Goal: Transaction & Acquisition: Purchase product/service

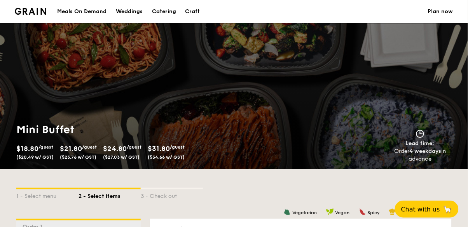
click at [96, 2] on div "Meals On Demand" at bounding box center [81, 11] width 49 height 23
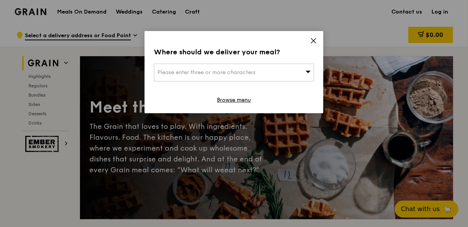
click at [316, 40] on icon at bounding box center [313, 40] width 7 height 7
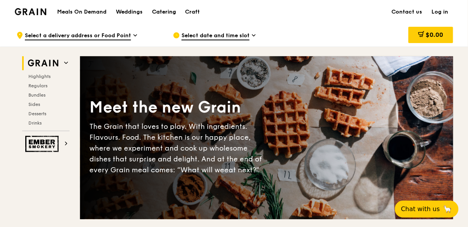
click at [159, 8] on div "Catering" at bounding box center [164, 11] width 24 height 23
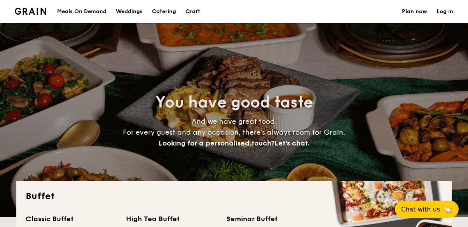
select select
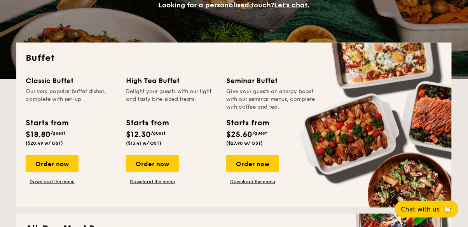
scroll to position [126, 0]
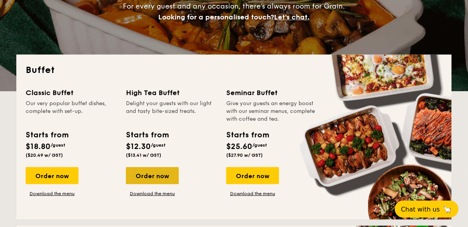
click at [171, 177] on div "Order now" at bounding box center [152, 175] width 53 height 17
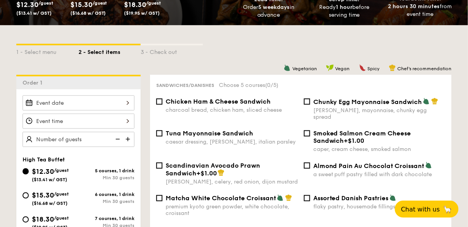
scroll to position [145, 0]
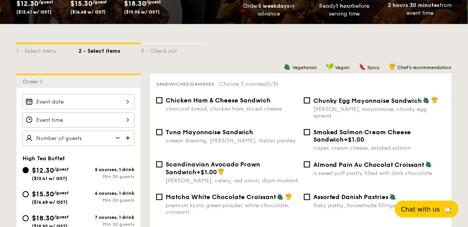
click at [43, 99] on div at bounding box center [79, 101] width 112 height 15
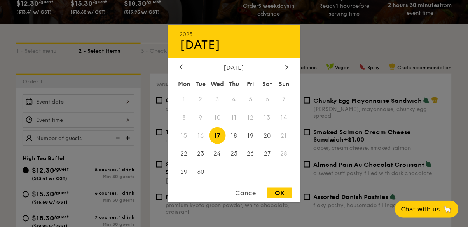
click at [281, 198] on div "OK" at bounding box center [279, 193] width 25 height 10
type input "[DATE]"
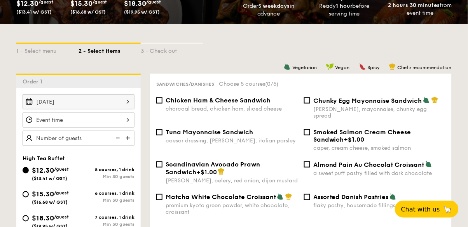
click at [280, 198] on div "OK" at bounding box center [279, 193] width 25 height 10
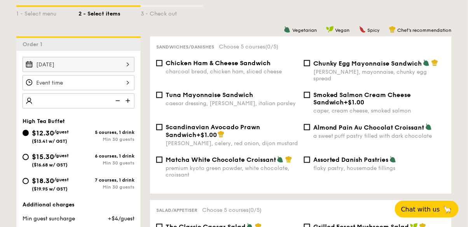
scroll to position [182, 0]
click at [125, 100] on img at bounding box center [129, 101] width 12 height 15
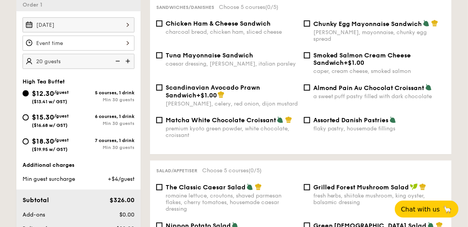
scroll to position [214, 0]
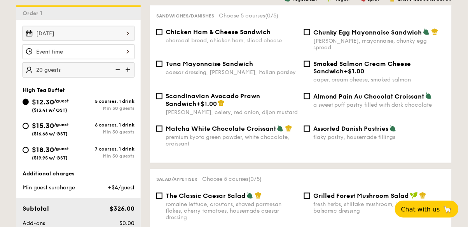
click at [129, 68] on img at bounding box center [129, 70] width 12 height 15
click at [131, 69] on img at bounding box center [129, 70] width 12 height 15
type input "30 guests"
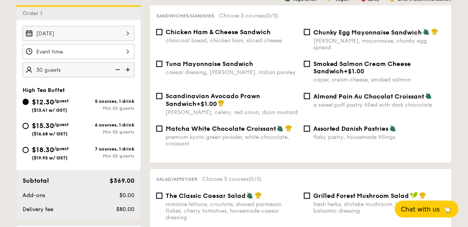
click at [431, 77] on label "Smoked Salmon Cream Cheese Sandwich +$1.00 caper, cream cheese, smoked salmon" at bounding box center [374, 79] width 141 height 7
click at [310, 67] on input "Smoked Salmon Cream Cheese Sandwich +$1.00 caper, cream cheese, smoked salmon" at bounding box center [307, 64] width 6 height 6
checkbox input "true"
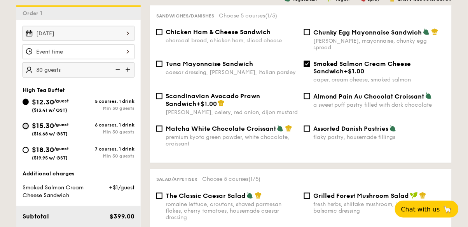
click at [24, 123] on input "$15.30 /guest ($16.68 w/ GST) 6 courses, 1 drink Min 30 guests" at bounding box center [26, 126] width 6 height 6
radio input "true"
checkbox input "false"
radio input "true"
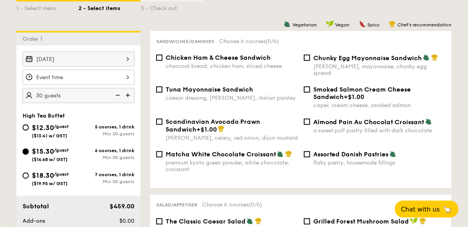
scroll to position [189, 0]
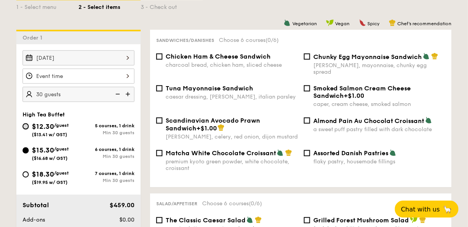
click at [25, 123] on input "$12.30 /guest ($13.41 w/ GST) 5 courses, 1 drink Min 30 guests" at bounding box center [26, 126] width 6 height 6
radio input "true"
click at [304, 57] on input "Chunky Egg Mayonnaise Sandwich dijon mustard, mayonnaise, chunky egg spread" at bounding box center [307, 57] width 6 height 6
checkbox input "true"
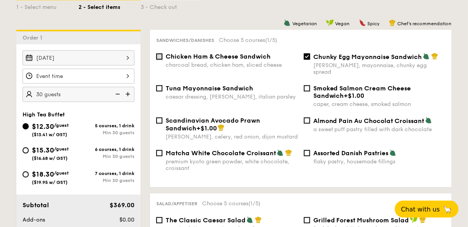
click at [158, 57] on input "Chicken Ham & Cheese Sandwich charcoal bread, chicken ham, sliced cheese" at bounding box center [159, 57] width 6 height 6
checkbox input "true"
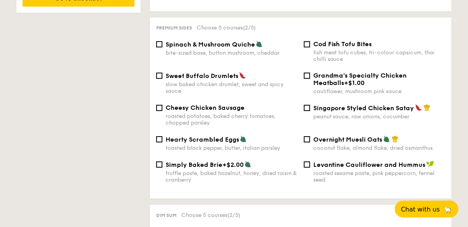
scroll to position [503, 0]
click at [156, 41] on input "Spinach & Mushroom Quiche bite-sized base, button mushroom, cheddar" at bounding box center [159, 44] width 6 height 6
checkbox input "true"
click at [156, 161] on input "Simply Baked Brie +$2.00 truffle paste, baked hazelnut, honey, dried raisin & c…" at bounding box center [159, 164] width 6 height 6
checkbox input "true"
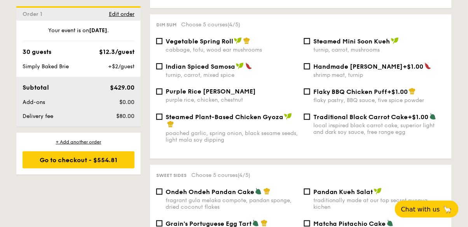
scroll to position [693, 0]
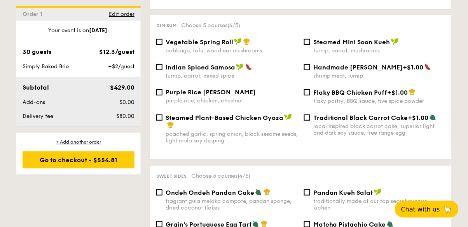
click at [304, 47] on label "Steamed Mini Soon Kueh turnip, carrot, mushrooms" at bounding box center [374, 50] width 141 height 7
click at [304, 45] on input "Steamed Mini Soon Kueh turnip, carrot, mushrooms" at bounding box center [307, 42] width 6 height 6
checkbox input "true"
click at [162, 40] on input "Vegetable Spring Roll cabbage, tofu, wood ear mushrooms" at bounding box center [159, 42] width 6 height 6
checkbox input "true"
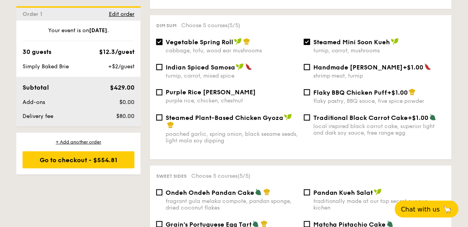
scroll to position [695, 0]
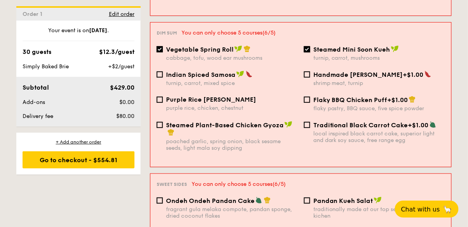
click at [307, 46] on input "Steamed Mini Soon Kueh turnip, carrot, mushrooms" at bounding box center [307, 49] width 6 height 6
checkbox input "false"
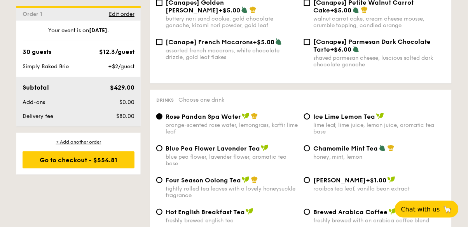
scroll to position [1223, 0]
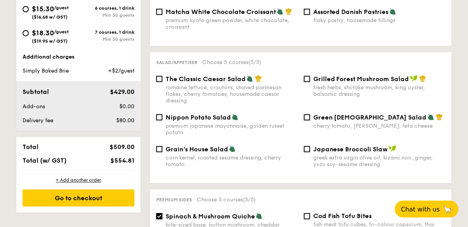
select select
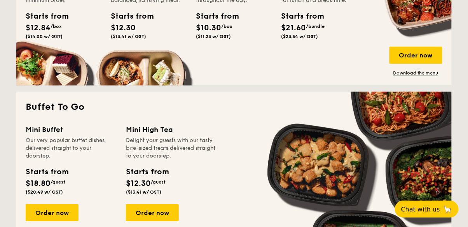
scroll to position [433, 0]
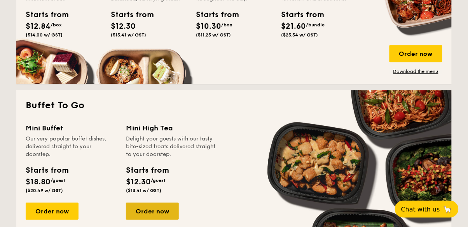
click at [148, 213] on div "Order now" at bounding box center [152, 211] width 53 height 17
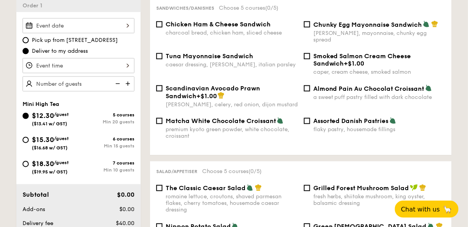
scroll to position [217, 0]
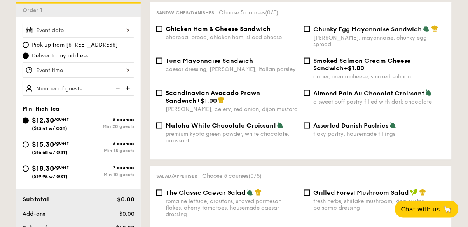
click at [130, 86] on img at bounding box center [129, 88] width 12 height 15
type input "25 guests"
click at [27, 169] on input "$18.30 /guest ($19.95 w/ GST) 7 courses Min 10 guests" at bounding box center [26, 169] width 6 height 6
radio input "true"
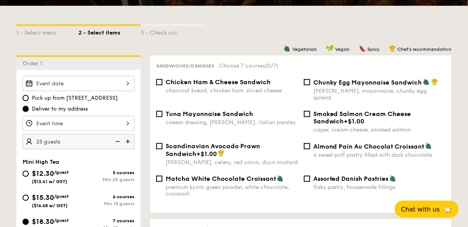
scroll to position [158, 0]
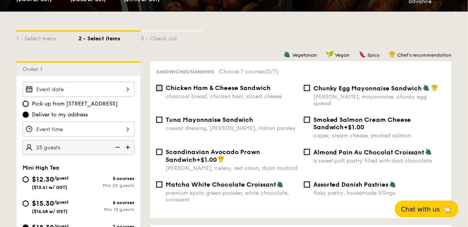
click at [159, 91] on input "Chicken Ham & Cheese Sandwich charcoal bread, chicken ham, sliced cheese" at bounding box center [159, 88] width 6 height 6
checkbox input "true"
click at [309, 86] on input "Chunky Egg Mayonnaise Sandwich dijon mustard, mayonnaise, chunky egg spread" at bounding box center [307, 88] width 6 height 6
checkbox input "true"
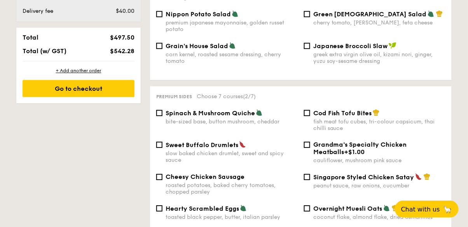
scroll to position [435, 0]
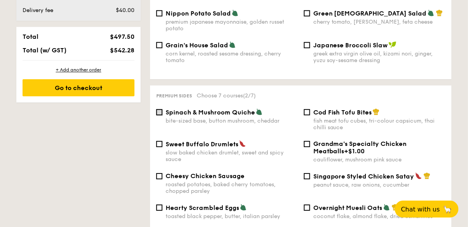
click at [159, 109] on input "Spinach & Mushroom Quiche bite-sized base, button mushroom, cheddar" at bounding box center [159, 112] width 6 height 6
checkbox input "true"
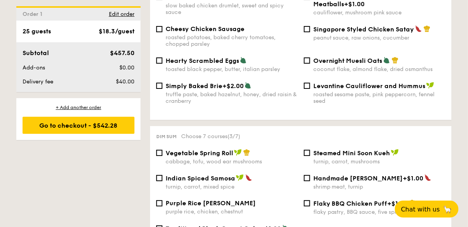
scroll to position [585, 0]
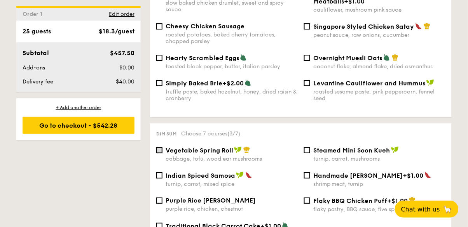
click at [160, 147] on input "Vegetable Spring Roll cabbage, tofu, wood ear mushrooms" at bounding box center [159, 150] width 6 height 6
checkbox input "true"
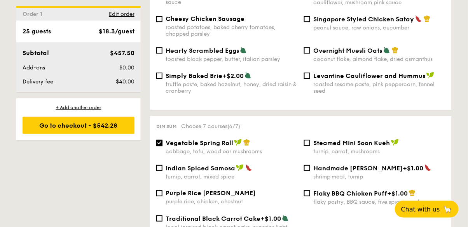
scroll to position [590, 0]
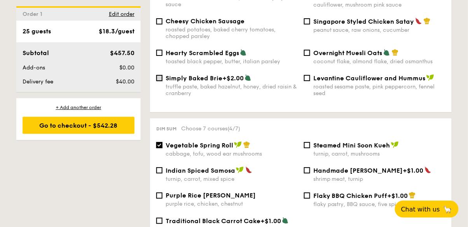
click at [159, 75] on input "Simply Baked Brie +$2.00 truffle paste, baked hazelnut, honey, dried raisin & c…" at bounding box center [159, 78] width 6 height 6
checkbox input "true"
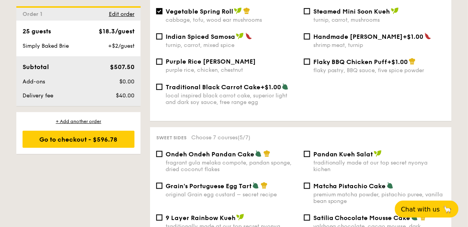
scroll to position [726, 0]
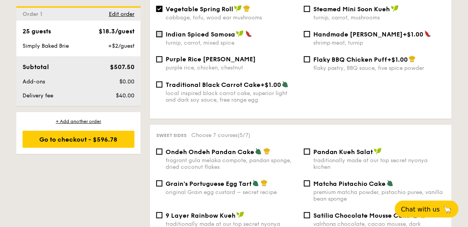
click at [157, 31] on input "Indian Spiced Samosa turnip, carrot, mixed spice" at bounding box center [159, 34] width 6 height 6
checkbox input "true"
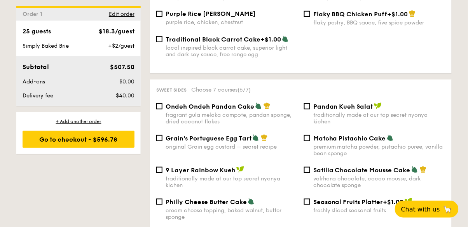
scroll to position [774, 0]
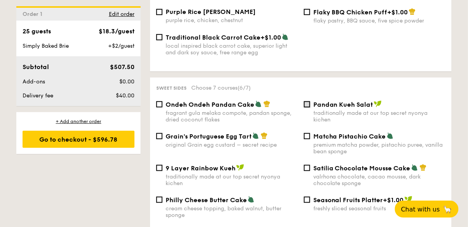
click at [304, 101] on input "Pandan Kueh Salat traditionally made at our top secret nyonya kichen" at bounding box center [307, 104] width 6 height 6
checkbox input "true"
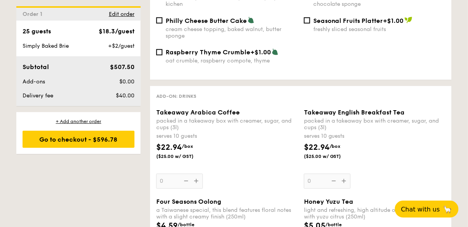
scroll to position [955, 0]
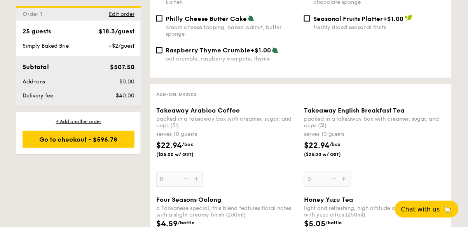
click at [18, 63] on div "Subtotal $507.50 Add-ons $0.00 Delivery fee $40.00" at bounding box center [78, 81] width 124 height 50
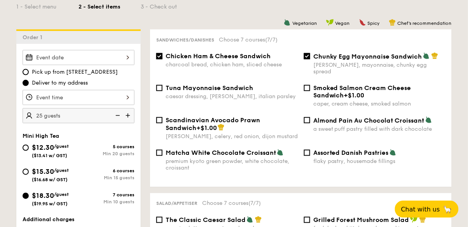
scroll to position [190, 0]
click at [26, 169] on input "$15.30 /guest ($16.68 w/ GST) 6 courses Min 15 guests" at bounding box center [26, 172] width 6 height 6
radio input "true"
checkbox input "false"
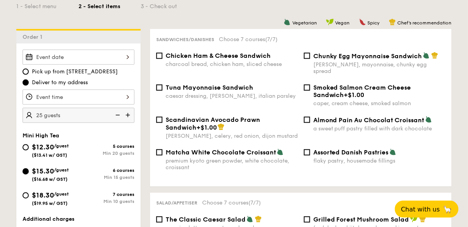
checkbox input "false"
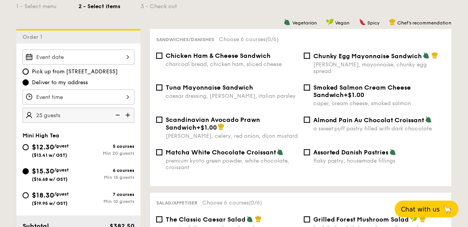
click at [208, 62] on div "charcoal bread, chicken ham, sliced cheese" at bounding box center [231, 64] width 132 height 7
click at [162, 59] on input "Chicken Ham & Cheese Sandwich charcoal bread, chicken ham, sliced cheese" at bounding box center [159, 56] width 6 height 6
click at [240, 59] on span "Chicken Ham & Cheese Sandwich" at bounding box center [217, 55] width 105 height 7
click at [162, 59] on input "Chicken Ham & Cheese Sandwich charcoal bread, chicken ham, sliced cheese" at bounding box center [159, 56] width 6 height 6
click at [250, 57] on span "Chicken Ham & Cheese Sandwich" at bounding box center [217, 55] width 105 height 7
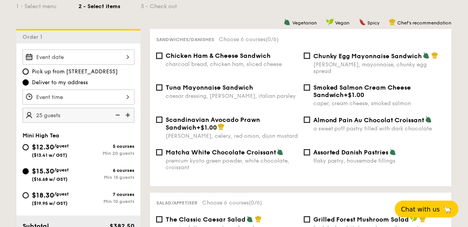
click at [162, 57] on input "Chicken Ham & Cheese Sandwich charcoal bread, chicken ham, sliced cheese" at bounding box center [159, 56] width 6 height 6
checkbox input "true"
click at [353, 61] on div "Chunky Egg Mayonnaise Sandwich dijon mustard, mayonnaise, chunky egg spread" at bounding box center [379, 63] width 132 height 23
click at [310, 59] on input "Chunky Egg Mayonnaise Sandwich dijon mustard, mayonnaise, chunky egg spread" at bounding box center [307, 56] width 6 height 6
checkbox input "true"
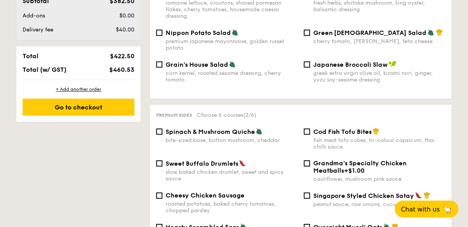
scroll to position [427, 0]
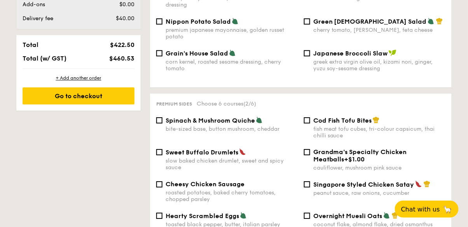
click at [220, 117] on span "Spinach & Mushroom Quiche" at bounding box center [209, 120] width 89 height 7
click at [162, 117] on input "Spinach & Mushroom Quiche bite-sized base, button mushroom, cheddar" at bounding box center [159, 120] width 6 height 6
checkbox input "true"
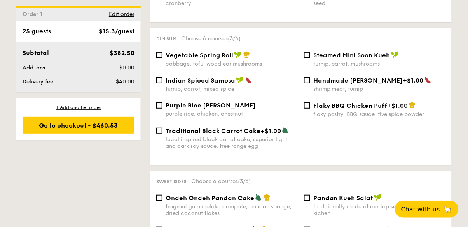
scroll to position [687, 0]
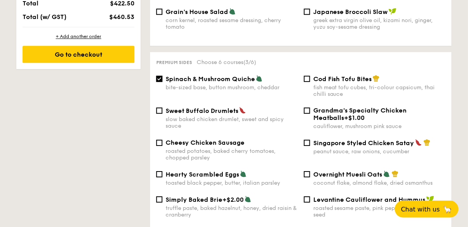
click at [229, 205] on div "truffle paste, baked hazelnut, honey, dried raisin & cranberry" at bounding box center [231, 211] width 132 height 13
click at [162, 203] on input "Simply Baked Brie +$2.00 truffle paste, baked hazelnut, honey, dried raisin & c…" at bounding box center [159, 199] width 6 height 6
checkbox input "true"
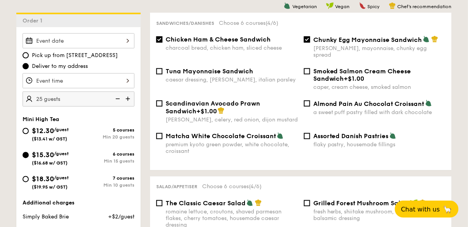
scroll to position [207, 0]
click at [51, 130] on span "$12.30" at bounding box center [43, 131] width 22 height 9
click at [29, 130] on input "$12.30 /guest ($13.41 w/ GST) 5 courses Min 20 guests" at bounding box center [26, 131] width 6 height 6
radio input "true"
checkbox input "false"
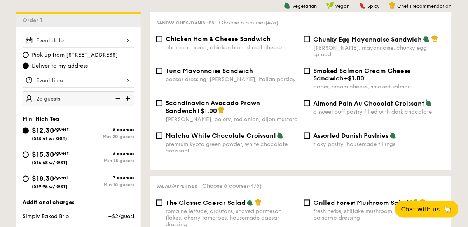
checkbox input "false"
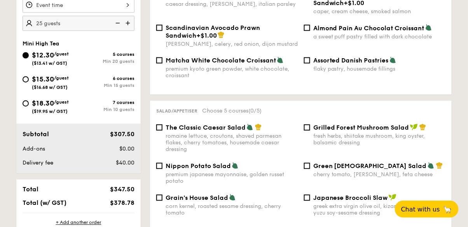
scroll to position [280, 0]
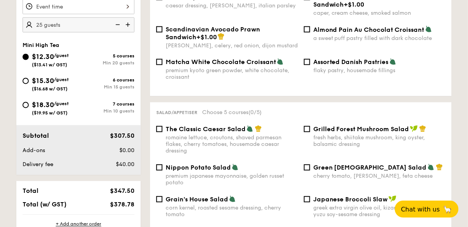
click at [101, 111] on div "Min 10 guests" at bounding box center [106, 111] width 56 height 5
click at [29, 108] on input "$18.30 /guest ($19.95 w/ GST) 7 courses Min 10 guests" at bounding box center [26, 105] width 6 height 6
radio input "true"
click at [121, 81] on div "6 courses" at bounding box center [106, 80] width 56 height 5
click at [29, 81] on input "$15.30 /guest ($16.68 w/ GST) 6 courses Min 15 guests" at bounding box center [26, 81] width 6 height 6
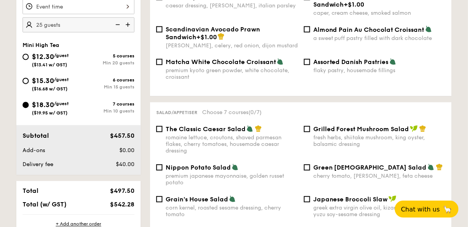
radio input "true"
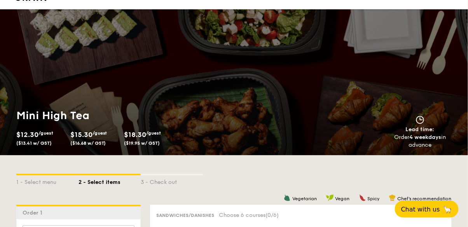
scroll to position [0, 0]
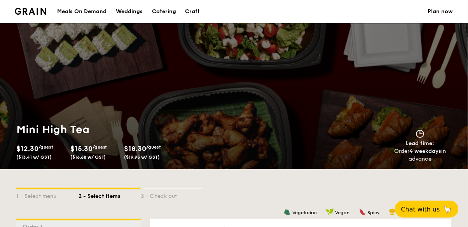
click at [162, 5] on div "Catering" at bounding box center [164, 11] width 24 height 23
select select
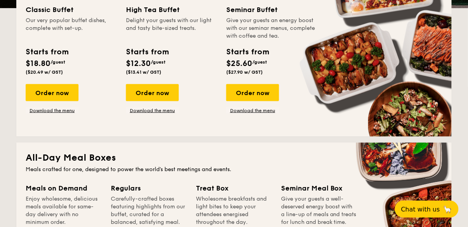
scroll to position [214, 0]
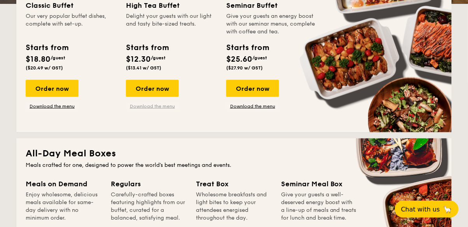
click at [153, 104] on link "Download the menu" at bounding box center [152, 106] width 53 height 6
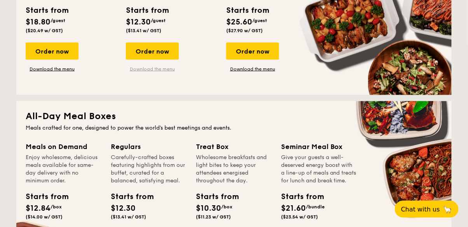
scroll to position [243, 0]
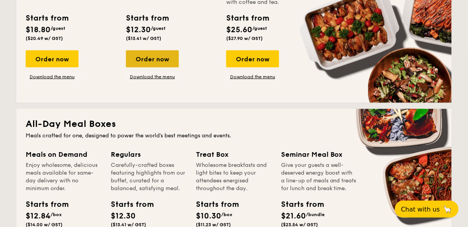
click at [157, 52] on div "Order now" at bounding box center [152, 58] width 53 height 17
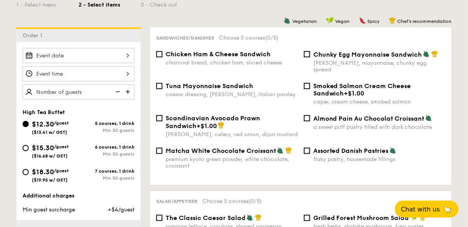
scroll to position [192, 0]
click at [434, 61] on div "[PERSON_NAME], mayonnaise, chunky egg spread" at bounding box center [379, 65] width 132 height 13
click at [310, 57] on input "Chunky Egg Mayonnaise Sandwich dijon mustard, mayonnaise, chunky egg spread" at bounding box center [307, 54] width 6 height 6
checkbox input "true"
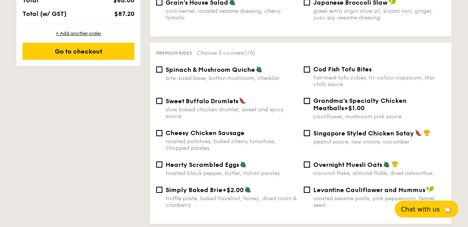
scroll to position [478, 0]
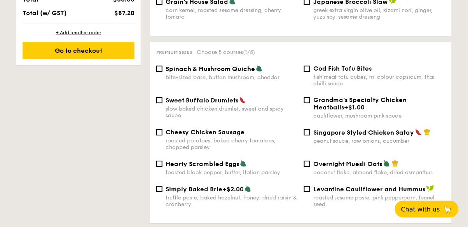
click at [231, 74] on div "bite-sized base, button mushroom, cheddar" at bounding box center [231, 77] width 132 height 7
click at [162, 72] on input "Spinach & Mushroom Quiche bite-sized base, button mushroom, cheddar" at bounding box center [159, 69] width 6 height 6
checkbox input "true"
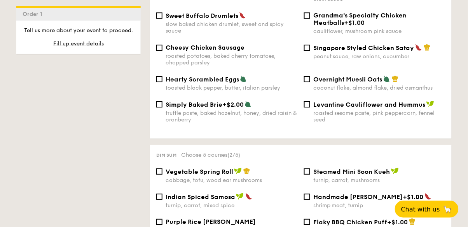
click at [233, 103] on div "Simply Baked Brie +$2.00 truffle paste, baked hazelnut, honey, dried raisin & c…" at bounding box center [231, 112] width 132 height 23
click at [162, 103] on input "Simply Baked Brie +$2.00 truffle paste, baked hazelnut, honey, dried raisin & c…" at bounding box center [159, 104] width 6 height 6
checkbox input "true"
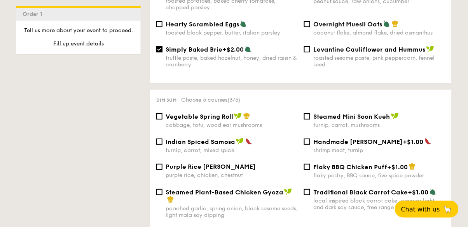
scroll to position [618, 0]
click at [231, 138] on span "Indian Spiced Samosa" at bounding box center [200, 141] width 70 height 7
click at [162, 139] on input "Indian Spiced Samosa turnip, carrot, mixed spice" at bounding box center [159, 142] width 6 height 6
checkbox input "true"
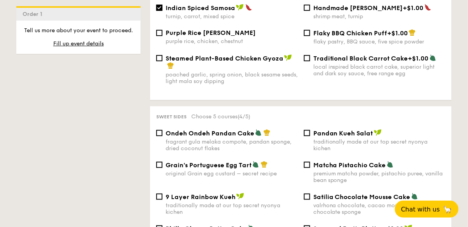
click at [418, 140] on div "traditionally made at our top secret nyonya kichen" at bounding box center [379, 145] width 132 height 13
click at [310, 136] on input "Pandan Kueh Salat traditionally made at our top secret nyonya kichen" at bounding box center [307, 133] width 6 height 6
checkbox input "true"
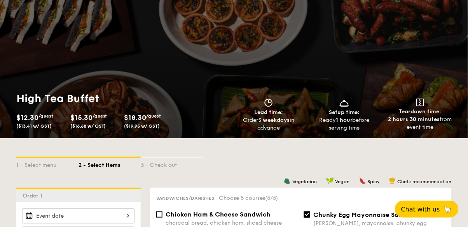
scroll to position [0, 0]
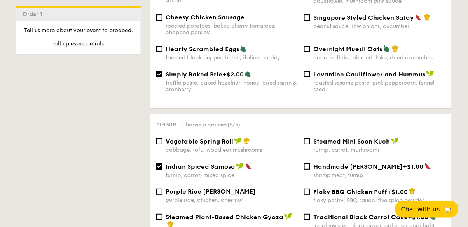
click at [219, 163] on span "Indian Spiced Samosa" at bounding box center [200, 166] width 70 height 7
click at [162, 163] on input "Indian Spiced Samosa turnip, carrot, mixed spice" at bounding box center [159, 166] width 6 height 6
checkbox input "false"
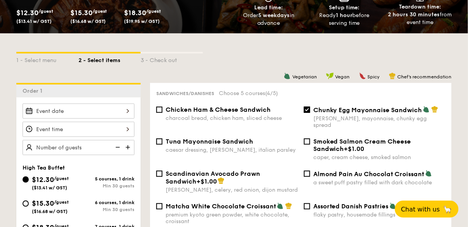
scroll to position [136, 0]
click at [123, 150] on img at bounding box center [129, 147] width 12 height 15
click at [131, 143] on img at bounding box center [129, 147] width 12 height 15
click at [128, 144] on img at bounding box center [129, 147] width 12 height 15
type input "30 guests"
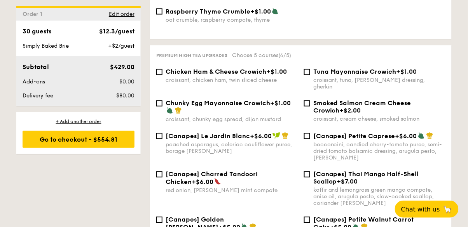
scroll to position [1002, 0]
click at [429, 141] on div "bocconcini, candied cherry-tomato puree, semi-dried tomato balsamic dressing, a…" at bounding box center [379, 151] width 132 height 20
click at [310, 139] on input "[Canapes] Petite Caprese +$6.00 bocconcini, candied cherry-tomato puree, semi-d…" at bounding box center [307, 135] width 6 height 6
checkbox input "true"
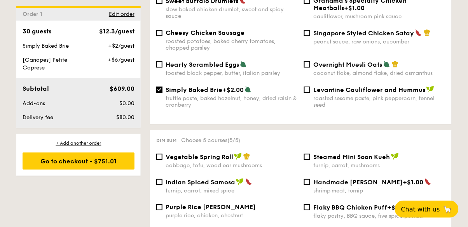
click at [233, 101] on div "truffle paste, baked hazelnut, honey, dried raisin & cranberry" at bounding box center [231, 101] width 132 height 13
click at [162, 93] on input "Simply Baked Brie +$2.00 truffle paste, baked hazelnut, honey, dried raisin & c…" at bounding box center [159, 90] width 6 height 6
checkbox input "false"
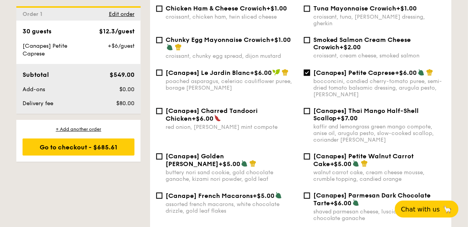
scroll to position [1062, 0]
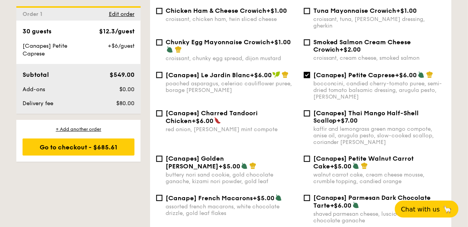
click at [251, 126] on div "red onion, [PERSON_NAME] mint compote" at bounding box center [231, 129] width 132 height 7
click at [162, 116] on input "[Canapes] Charred Tandoori Chicken +$6.00 red onion, coriander mint compote" at bounding box center [159, 113] width 6 height 6
checkbox input "true"
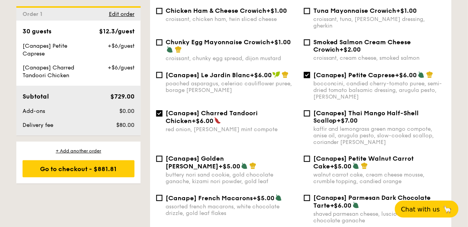
click at [336, 80] on div "bocconcini, candied cherry-tomato puree, semi-dried tomato balsamic dressing, a…" at bounding box center [379, 90] width 132 height 20
click at [310, 78] on input "[Canapes] Petite Caprese +$6.00 bocconcini, candied cherry-tomato puree, semi-d…" at bounding box center [307, 75] width 6 height 6
checkbox input "false"
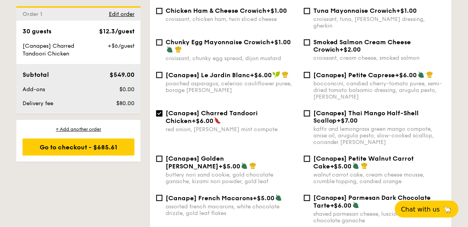
click at [232, 110] on span "[Canapes] Charred Tandoori Chicken" at bounding box center [211, 117] width 92 height 15
click at [162, 110] on input "[Canapes] Charred Tandoori Chicken +$6.00 red onion, coriander mint compote" at bounding box center [159, 113] width 6 height 6
checkbox input "false"
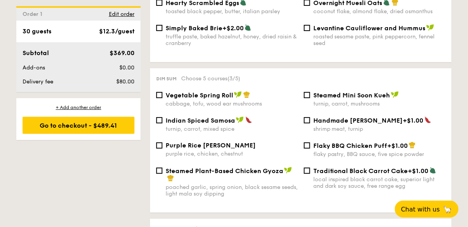
click at [232, 117] on span "Indian Spiced Samosa" at bounding box center [200, 120] width 70 height 7
click at [162, 117] on input "Indian Spiced Samosa turnip, carrot, mixed spice" at bounding box center [159, 120] width 6 height 6
checkbox input "true"
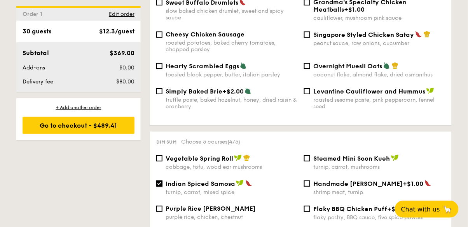
scroll to position [565, 0]
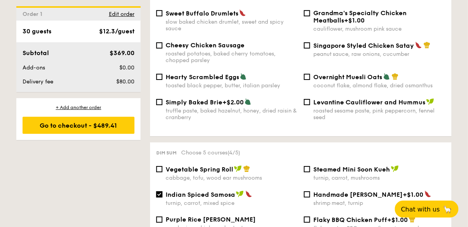
click at [260, 108] on div "truffle paste, baked hazelnut, honey, dried raisin & cranberry" at bounding box center [231, 114] width 132 height 13
click at [162, 103] on input "Simply Baked Brie +$2.00 truffle paste, baked hazelnut, honey, dried raisin & c…" at bounding box center [159, 102] width 6 height 6
checkbox input "true"
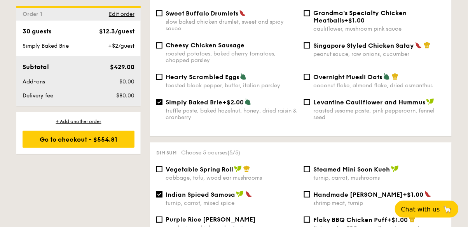
click at [440, 110] on div "roasted sesame paste, pink peppercorn, fennel seed" at bounding box center [379, 114] width 132 height 13
click at [310, 105] on input "Levantine Cauliflower and Hummus roasted sesame paste, pink peppercorn, fennel …" at bounding box center [307, 102] width 6 height 6
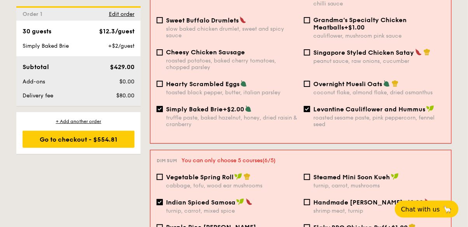
click at [424, 106] on span "Levantine Cauliflower and Hummus" at bounding box center [369, 109] width 112 height 7
click at [310, 106] on input "Levantine Cauliflower and Hummus roasted sesame paste, pink peppercorn, fennel …" at bounding box center [307, 109] width 6 height 6
checkbox input "false"
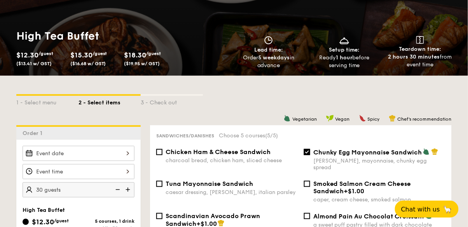
scroll to position [0, 0]
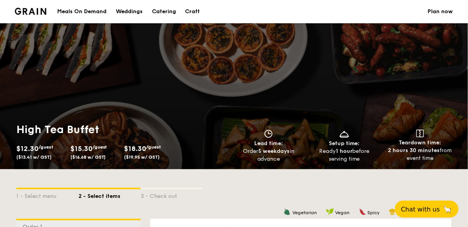
select select
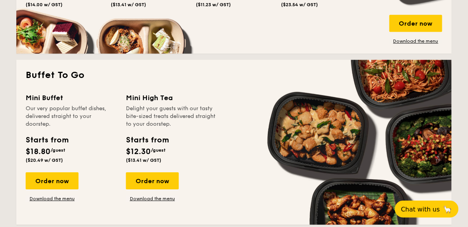
scroll to position [467, 0]
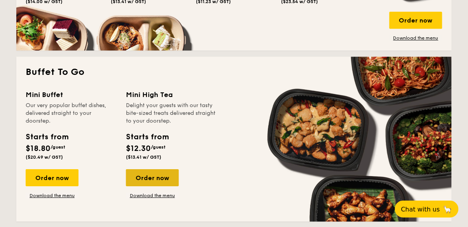
click at [157, 179] on div "Order now" at bounding box center [152, 177] width 53 height 17
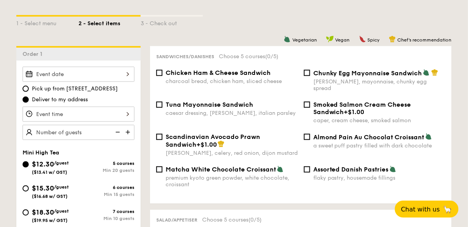
scroll to position [170, 0]
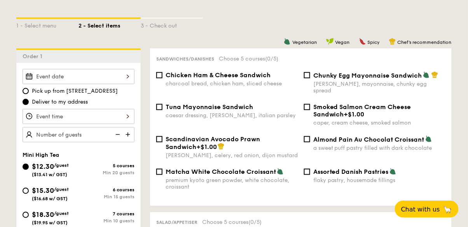
click at [120, 76] on div at bounding box center [79, 76] width 112 height 15
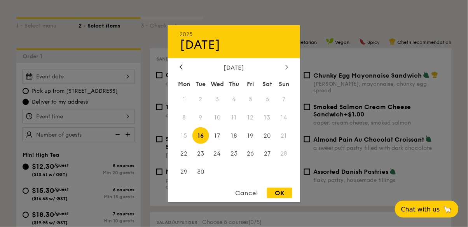
click at [285, 68] on div at bounding box center [286, 67] width 7 height 7
click at [266, 99] on span "4" at bounding box center [267, 99] width 17 height 17
click at [278, 198] on div "OK" at bounding box center [279, 193] width 25 height 10
type input "[DATE]"
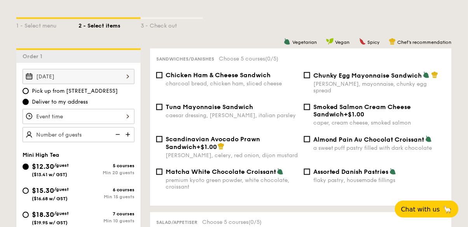
click at [129, 116] on div at bounding box center [79, 116] width 112 height 15
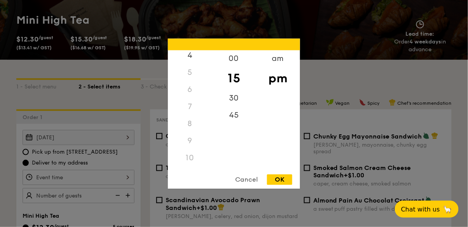
scroll to position [89, 0]
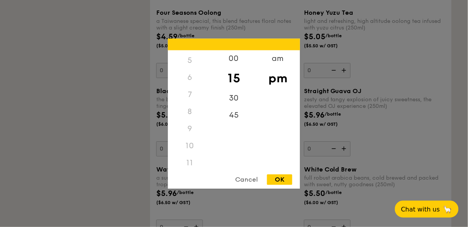
select select
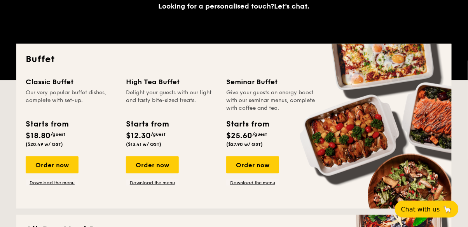
scroll to position [130, 0]
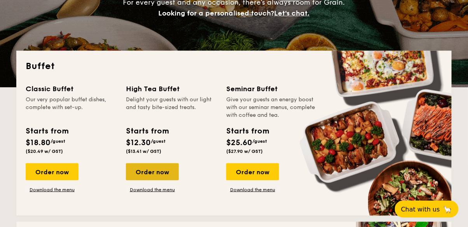
click at [167, 172] on div "Order now" at bounding box center [152, 171] width 53 height 17
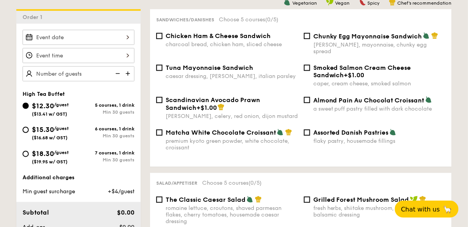
scroll to position [208, 0]
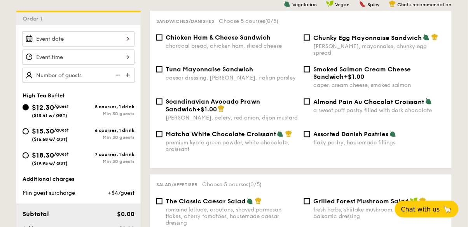
click at [120, 55] on div at bounding box center [79, 57] width 112 height 15
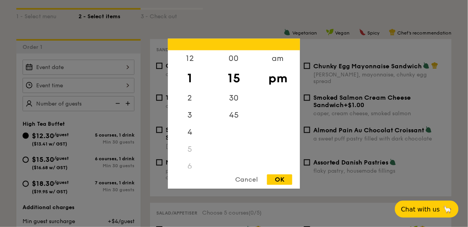
scroll to position [179, 0]
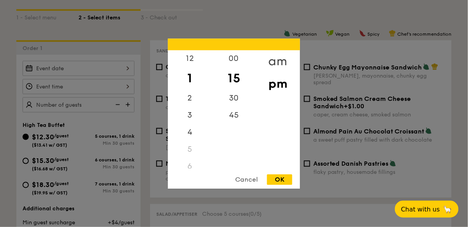
click at [276, 58] on div "am" at bounding box center [278, 61] width 44 height 23
click at [153, 154] on div at bounding box center [234, 113] width 468 height 227
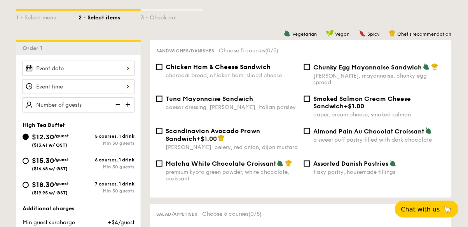
scroll to position [130, 0]
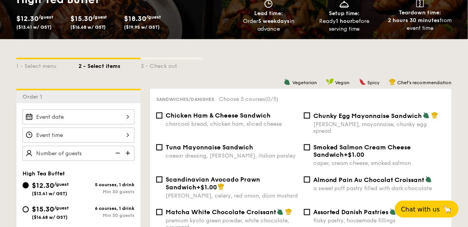
select select
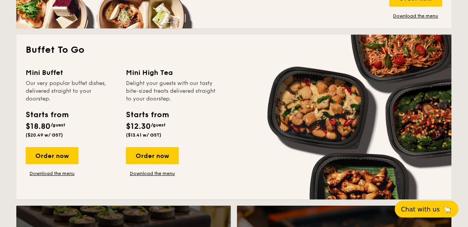
scroll to position [490, 0]
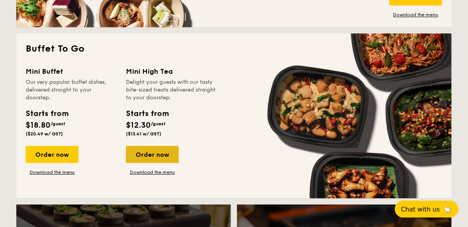
click at [165, 154] on div "Order now" at bounding box center [152, 154] width 53 height 17
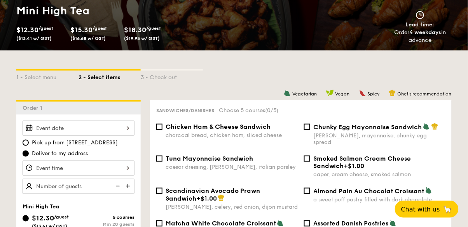
scroll to position [121, 0]
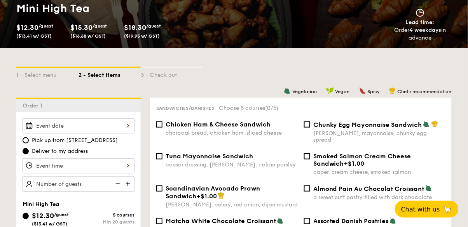
click at [120, 123] on div at bounding box center [79, 125] width 112 height 15
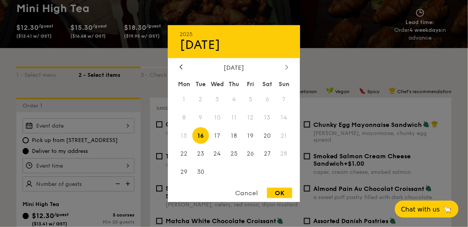
click at [286, 70] on icon at bounding box center [286, 66] width 3 height 5
click at [269, 108] on span "4" at bounding box center [267, 99] width 17 height 17
click at [283, 198] on div "OK" at bounding box center [279, 193] width 25 height 10
type input "[DATE]"
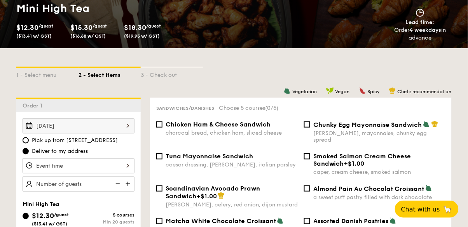
click at [126, 168] on div at bounding box center [79, 165] width 112 height 15
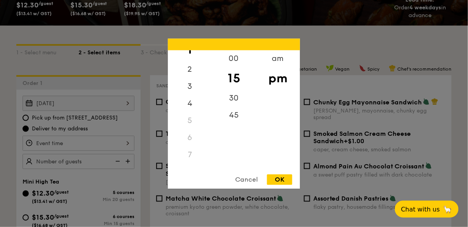
scroll to position [143, 0]
click at [279, 59] on div "am" at bounding box center [278, 61] width 44 height 23
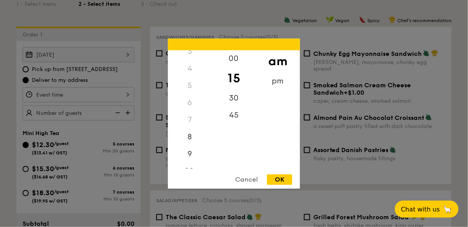
scroll to position [64, 0]
click at [191, 179] on div "10" at bounding box center [190, 167] width 44 height 23
click at [238, 73] on div "00" at bounding box center [234, 61] width 44 height 23
click at [284, 185] on div "OK" at bounding box center [279, 179] width 25 height 10
type input "10:00AM"
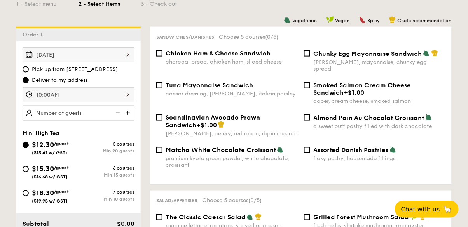
click at [132, 106] on img at bounding box center [129, 113] width 12 height 15
click at [131, 112] on img at bounding box center [129, 113] width 12 height 15
click at [129, 113] on img at bounding box center [129, 113] width 12 height 15
click at [116, 110] on img at bounding box center [117, 113] width 12 height 15
type input "25 guests"
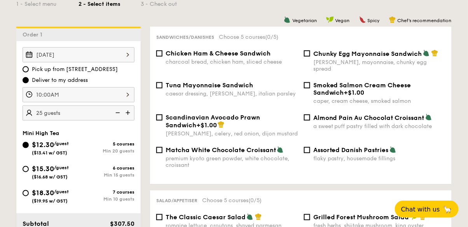
click at [52, 167] on span "$15.30" at bounding box center [43, 169] width 22 height 9
click at [29, 167] on input "$15.30 /guest ($16.68 w/ GST) 6 courses Min 15 guests" at bounding box center [26, 169] width 6 height 6
radio input "true"
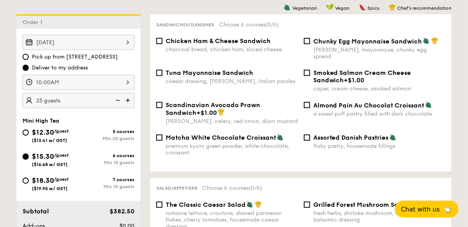
scroll to position [208, 0]
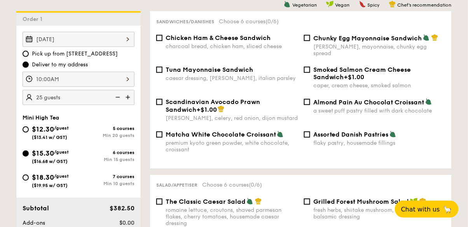
click at [257, 42] on div "Chicken Ham & Cheese Sandwich charcoal bread, chicken ham, sliced cheese" at bounding box center [231, 42] width 132 height 16
click at [162, 41] on input "Chicken Ham & Cheese Sandwich charcoal bread, chicken ham, sliced cheese" at bounding box center [159, 38] width 6 height 6
checkbox input "true"
click at [359, 37] on span "Chunky Egg Mayonnaise Sandwich" at bounding box center [367, 38] width 109 height 7
click at [310, 37] on input "Chunky Egg Mayonnaise Sandwich dijon mustard, mayonnaise, chunky egg spread" at bounding box center [307, 38] width 6 height 6
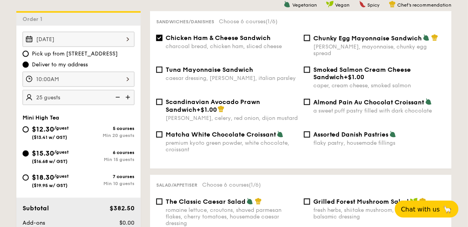
checkbox input "true"
click at [107, 182] on div "Min 10 guests" at bounding box center [106, 183] width 56 height 5
click at [29, 181] on input "$18.30 /guest ($19.95 w/ GST) 7 courses Min 10 guests" at bounding box center [26, 178] width 6 height 6
radio input "true"
checkbox input "false"
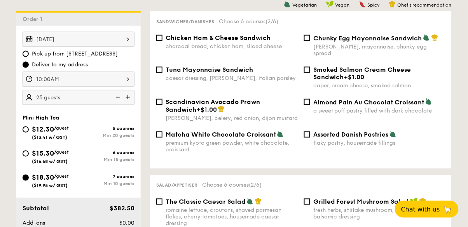
checkbox input "false"
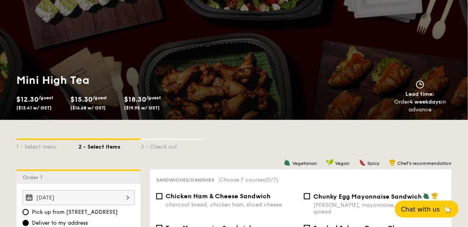
scroll to position [49, 0]
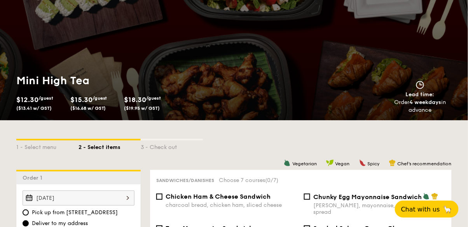
click at [255, 203] on div "charcoal bread, chicken ham, sliced cheese" at bounding box center [231, 205] width 132 height 7
click at [162, 200] on input "Chicken Ham & Cheese Sandwich charcoal bread, chicken ham, sliced cheese" at bounding box center [159, 197] width 6 height 6
checkbox input "true"
click at [430, 204] on div "[PERSON_NAME], mayonnaise, chunky egg spread" at bounding box center [379, 208] width 132 height 13
click at [310, 200] on input "Chunky Egg Mayonnaise Sandwich dijon mustard, mayonnaise, chunky egg spread" at bounding box center [307, 197] width 6 height 6
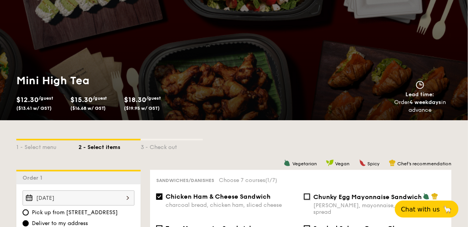
checkbox input "true"
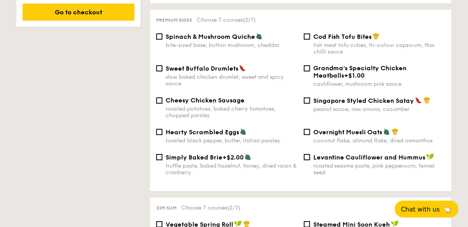
scroll to position [513, 0]
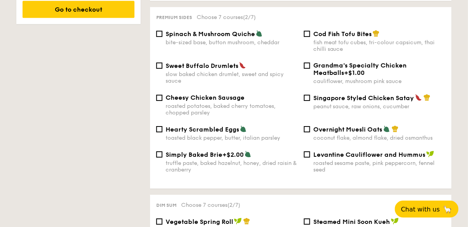
click at [231, 32] on span "Spinach & Mushroom Quiche" at bounding box center [209, 33] width 89 height 7
click at [162, 32] on input "Spinach & Mushroom Quiche bite-sized base, button mushroom, cheddar" at bounding box center [159, 34] width 6 height 6
checkbox input "true"
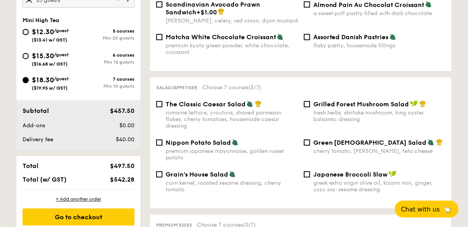
scroll to position [307, 0]
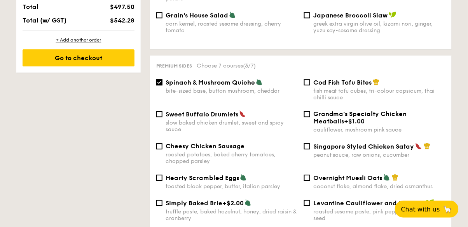
click at [223, 209] on div "truffle paste, baked hazelnut, honey, dried raisin & cranberry" at bounding box center [231, 215] width 132 height 13
click at [162, 204] on input "Simply Baked Brie +$2.00 truffle paste, baked hazelnut, honey, dried raisin & c…" at bounding box center [159, 203] width 6 height 6
checkbox input "true"
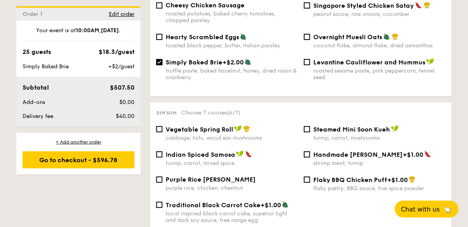
scroll to position [619, 0]
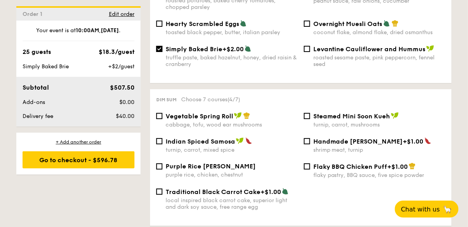
click at [247, 122] on div "cabbage, tofu, wood ear mushrooms" at bounding box center [231, 125] width 132 height 7
click at [162, 119] on input "Vegetable Spring Roll cabbage, tofu, wood ear mushrooms" at bounding box center [159, 116] width 6 height 6
checkbox input "true"
click at [224, 147] on div "turnip, carrot, mixed spice" at bounding box center [231, 150] width 132 height 7
click at [162, 143] on input "Indian Spiced Samosa turnip, carrot, mixed spice" at bounding box center [159, 141] width 6 height 6
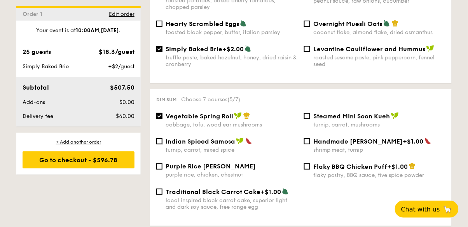
checkbox input "true"
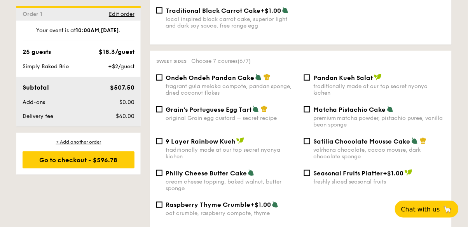
scroll to position [803, 0]
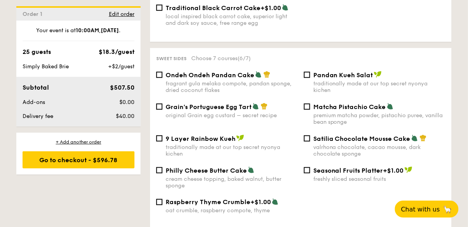
click at [344, 74] on span "Pandan Kueh Salat" at bounding box center [343, 74] width 60 height 7
click at [310, 74] on input "Pandan Kueh Salat traditionally made at our top secret nyonya kichen" at bounding box center [307, 75] width 6 height 6
checkbox input "true"
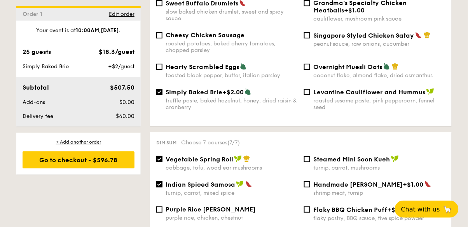
scroll to position [576, 0]
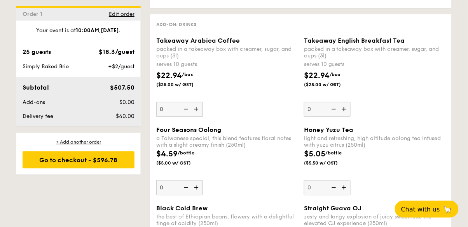
click at [349, 185] on img at bounding box center [345, 187] width 12 height 15
click at [349, 185] on input "0" at bounding box center [327, 187] width 47 height 15
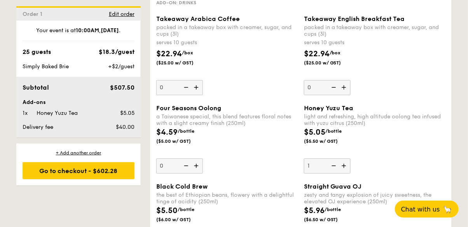
scroll to position [1062, 0]
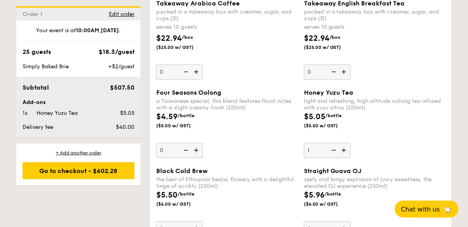
click at [349, 151] on img at bounding box center [345, 150] width 12 height 15
click at [349, 151] on input "1" at bounding box center [327, 150] width 47 height 15
click at [348, 144] on img at bounding box center [345, 150] width 12 height 15
click at [348, 144] on input "2" at bounding box center [327, 150] width 47 height 15
click at [348, 143] on img at bounding box center [345, 150] width 12 height 15
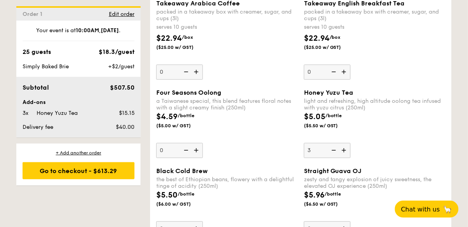
click at [348, 143] on input "3" at bounding box center [327, 150] width 47 height 15
type input "4"
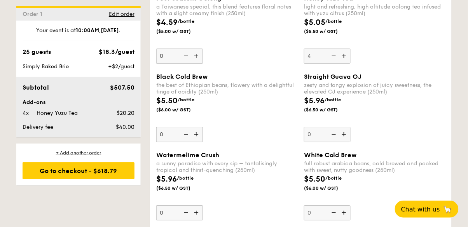
scroll to position [1158, 0]
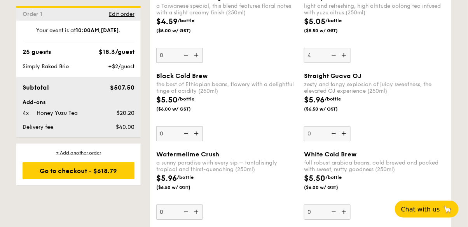
click at [348, 130] on img at bounding box center [345, 133] width 12 height 15
click at [348, 130] on input "0" at bounding box center [327, 133] width 47 height 15
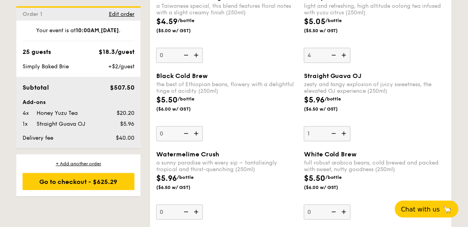
click at [347, 130] on img at bounding box center [345, 133] width 12 height 15
click at [347, 130] on input "1" at bounding box center [327, 133] width 47 height 15
type input "2"
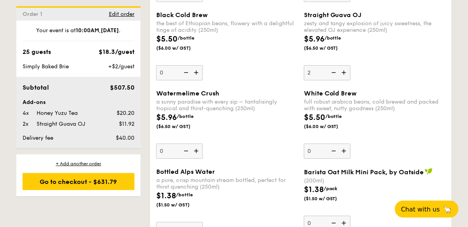
scroll to position [1223, 0]
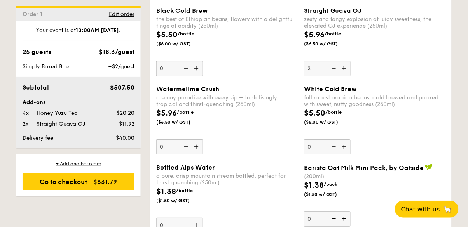
click at [348, 141] on img at bounding box center [345, 146] width 12 height 15
click at [348, 141] on input "0" at bounding box center [327, 146] width 47 height 15
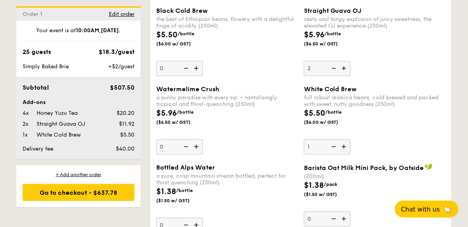
click at [346, 142] on img at bounding box center [345, 146] width 12 height 15
click at [346, 142] on input "1" at bounding box center [327, 146] width 47 height 15
type input "2"
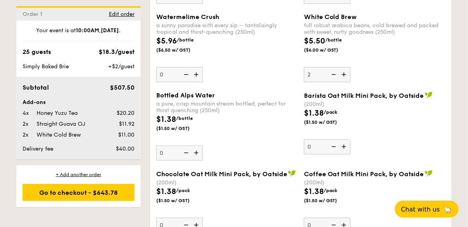
scroll to position [1295, 0]
click at [196, 67] on img at bounding box center [197, 74] width 12 height 15
click at [196, 67] on input "0" at bounding box center [179, 74] width 47 height 15
type input "1"
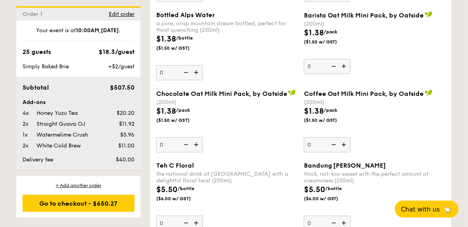
scroll to position [1379, 0]
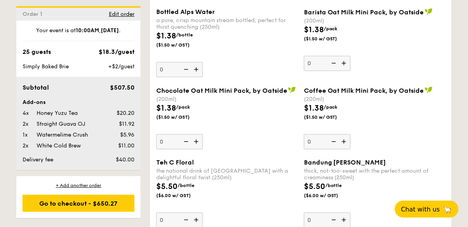
click at [193, 141] on img at bounding box center [197, 141] width 12 height 15
click at [193, 141] on input "0" at bounding box center [179, 141] width 47 height 15
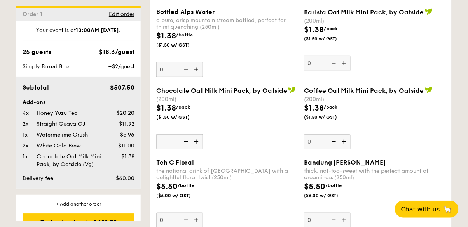
click at [196, 137] on img at bounding box center [197, 141] width 12 height 15
click at [196, 137] on input "1" at bounding box center [179, 141] width 47 height 15
click at [195, 140] on img at bounding box center [197, 141] width 12 height 15
click at [195, 140] on input "2" at bounding box center [179, 141] width 47 height 15
click at [183, 134] on img at bounding box center [185, 141] width 12 height 15
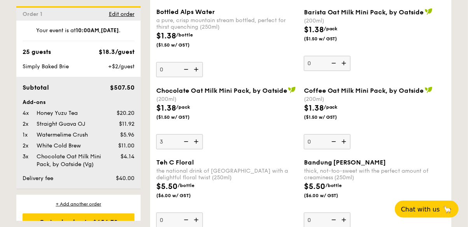
click at [183, 134] on input "3" at bounding box center [179, 141] width 47 height 15
click at [181, 136] on img at bounding box center [185, 141] width 12 height 15
click at [181, 136] on input "2" at bounding box center [179, 141] width 47 height 15
click at [183, 142] on img at bounding box center [185, 141] width 12 height 15
click at [183, 142] on input "1" at bounding box center [179, 141] width 47 height 15
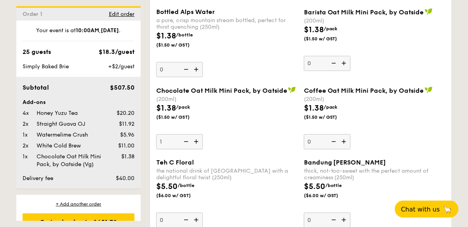
type input "0"
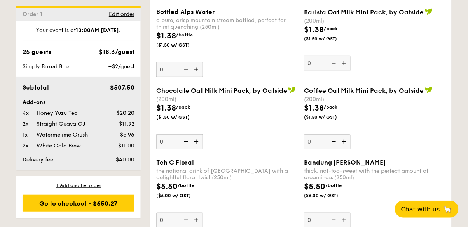
click at [386, 112] on div "$1.38 /pack ($1.50 w/ GST)" at bounding box center [375, 116] width 148 height 27
click at [350, 134] on input "0" at bounding box center [327, 141] width 47 height 15
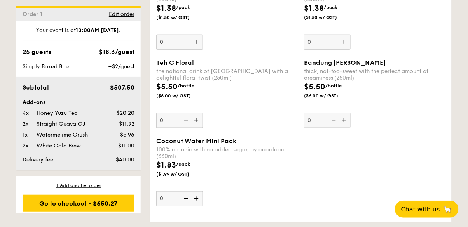
scroll to position [1479, 0]
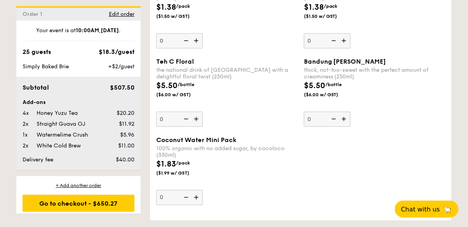
click at [342, 112] on img at bounding box center [345, 119] width 12 height 15
click at [342, 112] on input "0" at bounding box center [327, 119] width 47 height 15
type input "1"
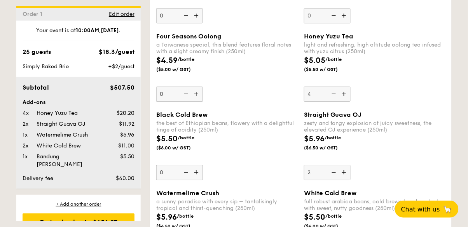
scroll to position [1119, 0]
click at [344, 93] on img at bounding box center [345, 94] width 12 height 15
click at [344, 93] on input "4" at bounding box center [327, 94] width 47 height 15
type input "5"
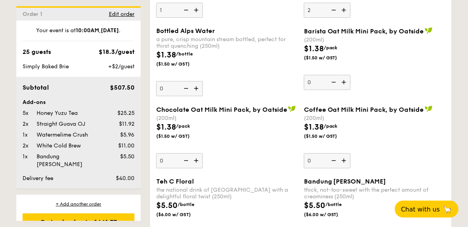
scroll to position [1368, 0]
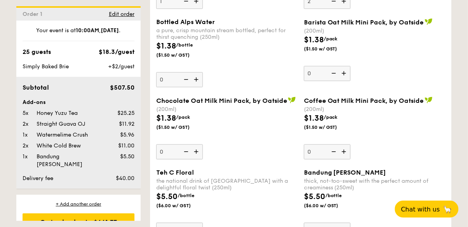
click at [349, 144] on img at bounding box center [345, 151] width 12 height 15
click at [349, 144] on input "0" at bounding box center [327, 151] width 47 height 15
type input "1"
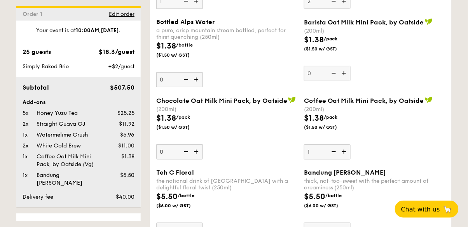
click at [422, 131] on div "$1.38 /pack ($1.50 w/ GST)" at bounding box center [375, 126] width 148 height 27
click at [350, 144] on input "1" at bounding box center [327, 151] width 47 height 15
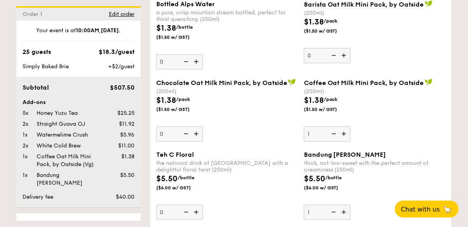
scroll to position [1390, 0]
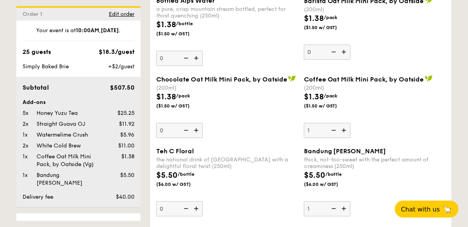
click at [400, 110] on div "$1.38 /pack ($1.50 w/ GST)" at bounding box center [375, 104] width 148 height 27
click at [350, 123] on input "1" at bounding box center [327, 130] width 47 height 15
click at [393, 106] on div "$1.38 /pack ($1.50 w/ GST)" at bounding box center [375, 104] width 148 height 27
click at [350, 123] on input "1" at bounding box center [327, 130] width 47 height 15
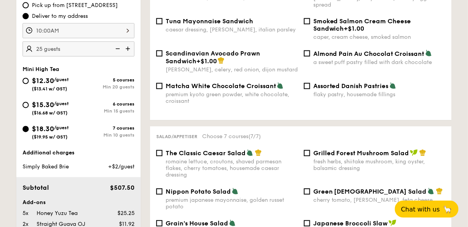
scroll to position [226, 0]
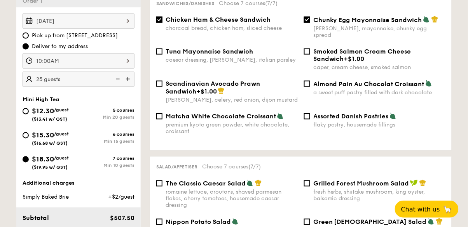
click at [116, 78] on img at bounding box center [117, 79] width 12 height 15
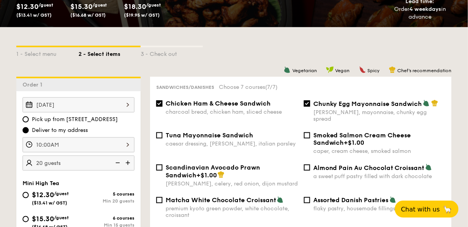
scroll to position [137, 0]
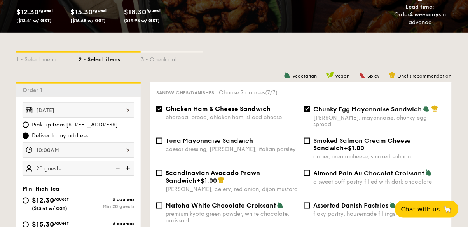
click at [125, 172] on img at bounding box center [129, 168] width 12 height 15
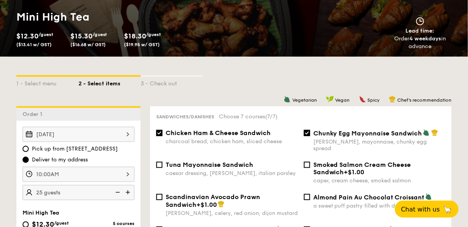
scroll to position [110, 0]
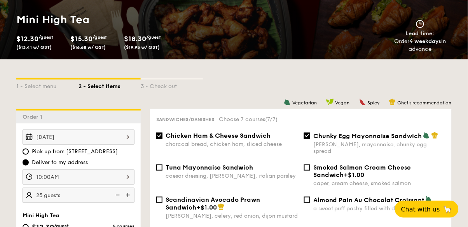
click at [120, 196] on img at bounding box center [117, 195] width 12 height 15
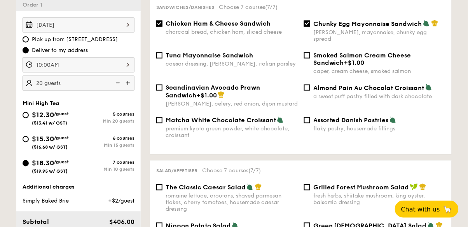
scroll to position [221, 0]
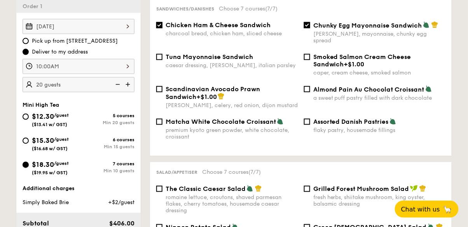
click at [23, 163] on input "$18.30 /guest ($19.95 w/ GST) 7 courses Min 10 guests" at bounding box center [26, 165] width 6 height 6
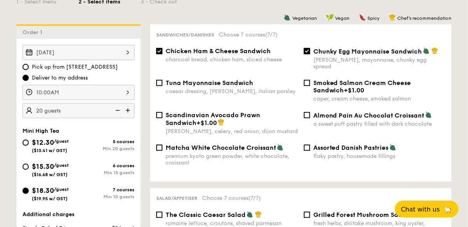
scroll to position [196, 0]
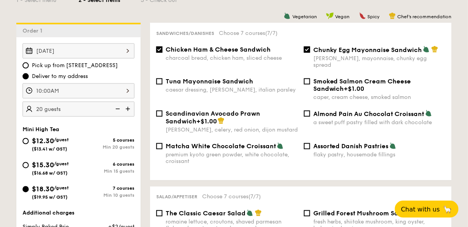
click at [131, 105] on img at bounding box center [129, 109] width 12 height 15
type input "25 guests"
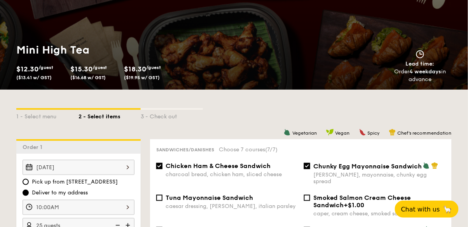
scroll to position [0, 0]
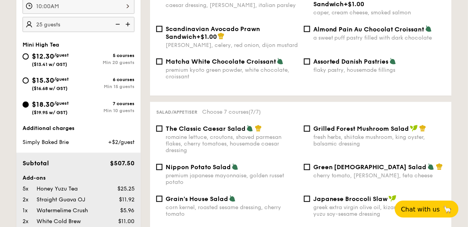
click at [283, 9] on div "Tuna Mayonnaise Sandwich caesar dressing, gherkin, italian parsley Smoked Salmo…" at bounding box center [300, 9] width 295 height 32
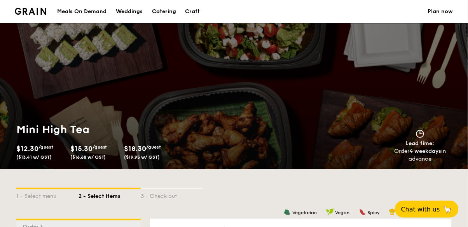
click at [139, 12] on div "Weddings" at bounding box center [129, 11] width 27 height 23
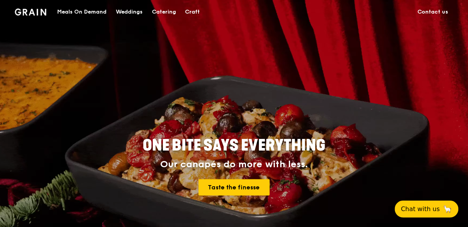
click at [156, 12] on div "Catering" at bounding box center [164, 11] width 24 height 23
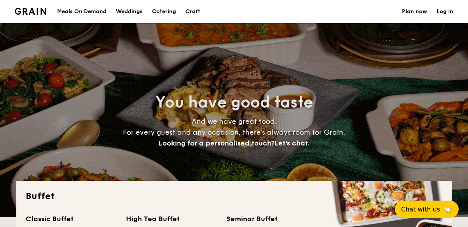
select select
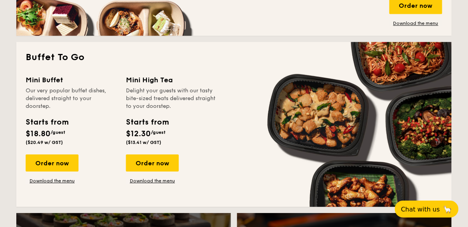
scroll to position [477, 0]
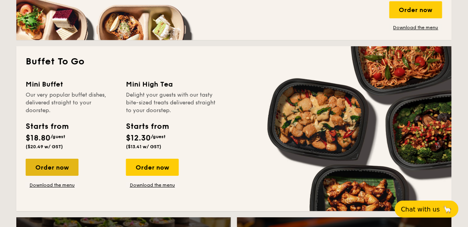
click at [71, 167] on div "Order now" at bounding box center [52, 167] width 53 height 17
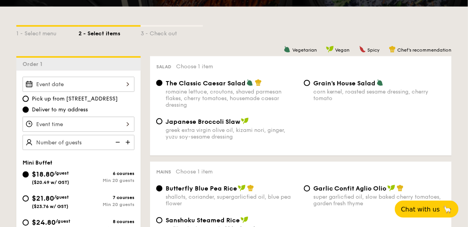
scroll to position [164, 0]
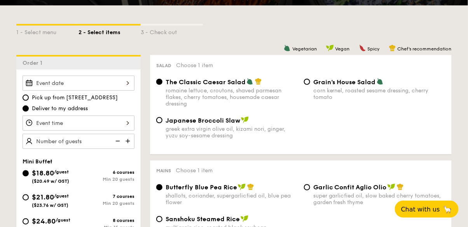
click at [99, 211] on div "$21.80 /guest ($23.76 w/ GST) 7 courses Min 20 guests" at bounding box center [78, 202] width 118 height 21
click at [103, 200] on div "7 courses Min 20 guests" at bounding box center [106, 200] width 56 height 12
click at [29, 200] on input "$21.80 /guest ($23.76 w/ GST) 7 courses Min 20 guests" at bounding box center [26, 198] width 6 height 6
radio input "true"
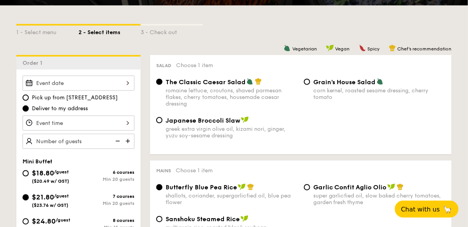
radio input "true"
radio input "false"
radio input "true"
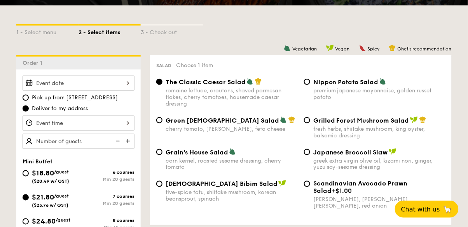
click at [132, 140] on img at bounding box center [129, 141] width 12 height 15
click at [131, 141] on img at bounding box center [129, 141] width 12 height 15
click at [130, 142] on img at bounding box center [129, 141] width 12 height 15
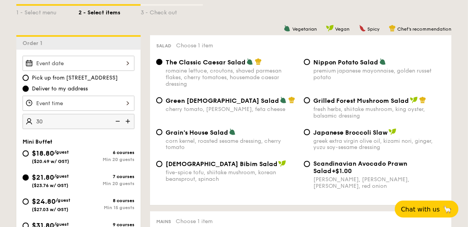
scroll to position [201, 0]
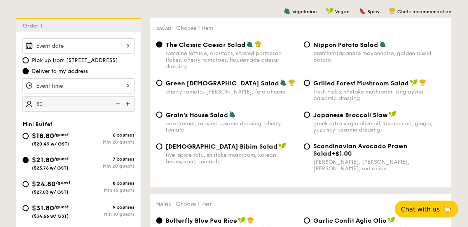
click at [119, 100] on img at bounding box center [117, 104] width 12 height 15
click at [118, 104] on img at bounding box center [117, 104] width 12 height 15
type input "20 guests"
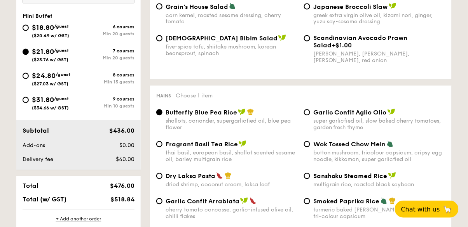
scroll to position [310, 0]
click at [133, 80] on div "Min 15 guests" at bounding box center [106, 81] width 56 height 5
click at [29, 79] on input "$24.80 /guest ($27.03 w/ GST) 8 courses Min 15 guests" at bounding box center [26, 76] width 6 height 6
radio input "true"
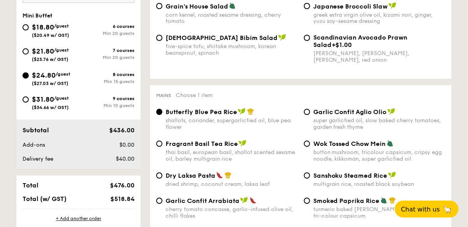
radio input "true"
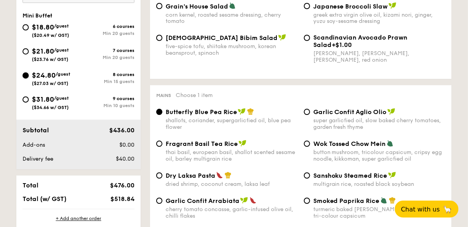
radio input "true"
click at [127, 80] on div "Min 15 guests" at bounding box center [106, 81] width 56 height 5
click at [29, 79] on input "$24.80 /guest ($27.03 w/ GST) 8 courses Min 15 guests" at bounding box center [26, 76] width 6 height 6
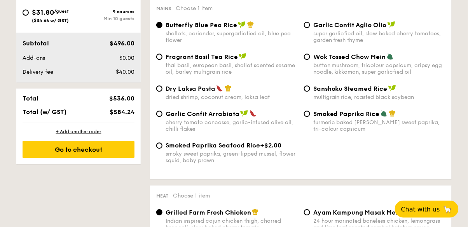
scroll to position [396, 0]
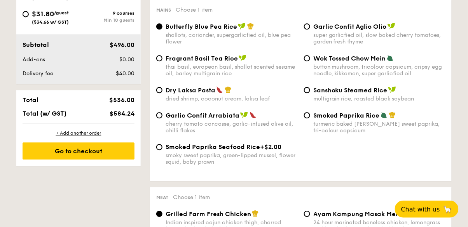
click at [423, 61] on div "Wok Tossed Chow Mein" at bounding box center [379, 58] width 132 height 8
click at [310, 61] on input "Wok Tossed Chow Mein button mushroom, tricolour capsicum, cripsy egg noodle, ki…" at bounding box center [307, 58] width 6 height 6
radio input "true"
click at [407, 94] on div "Sanshoku Steamed Rice multigrain rice, roasted black soybean" at bounding box center [379, 94] width 132 height 16
click at [310, 93] on input "Sanshoku Steamed Rice multigrain rice, roasted black soybean" at bounding box center [307, 90] width 6 height 6
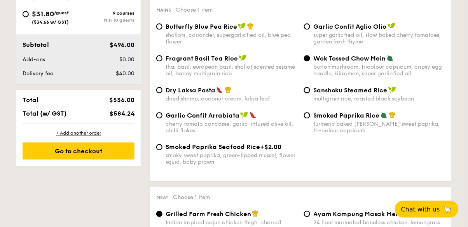
radio input "true"
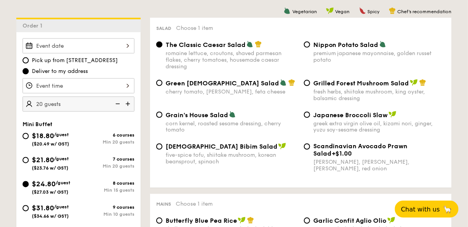
scroll to position [201, 0]
click at [130, 106] on img at bounding box center [129, 104] width 12 height 15
click at [118, 103] on img at bounding box center [117, 104] width 12 height 15
type input "20 guests"
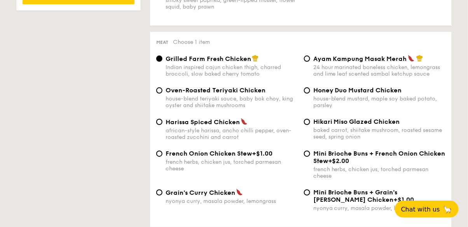
scroll to position [569, 0]
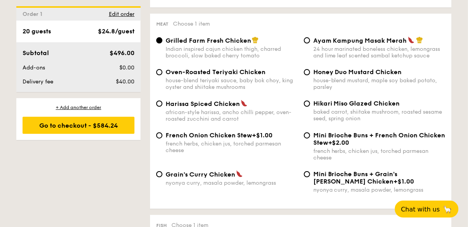
click at [418, 111] on div "baked carrot, shiitake mushroom, roasted sesame seed, spring onion" at bounding box center [379, 115] width 132 height 13
click at [310, 107] on input "Hikari Miso Glazed Chicken baked carrot, shiitake mushroom, roasted sesame seed…" at bounding box center [307, 104] width 6 height 6
radio input "true"
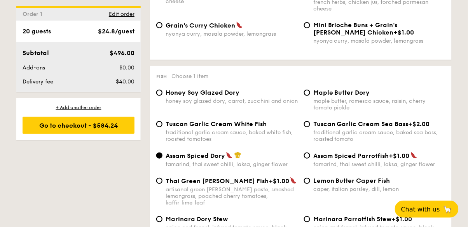
scroll to position [720, 0]
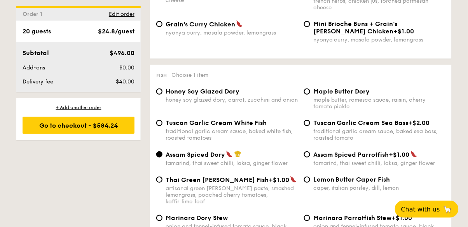
click at [424, 135] on div "traditional garlic cream sauce, baked sea bass, roasted tomato" at bounding box center [379, 134] width 132 height 13
click at [310, 126] on input "Tuscan Garlic Cream Sea Bass +$2.00 traditional garlic cream sauce, baked sea b…" at bounding box center [307, 123] width 6 height 6
radio input "true"
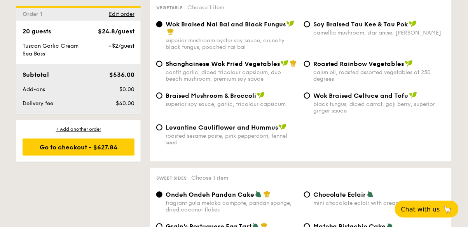
scroll to position [1010, 0]
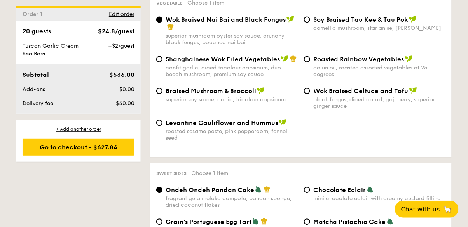
click at [275, 96] on div "superior soy sauce, garlic, tricolour capsicum" at bounding box center [231, 99] width 132 height 7
click at [162, 93] on input "Braised Mushroom & Broccoli superior soy sauce, garlic, tricolour capsicum" at bounding box center [159, 91] width 6 height 6
radio input "true"
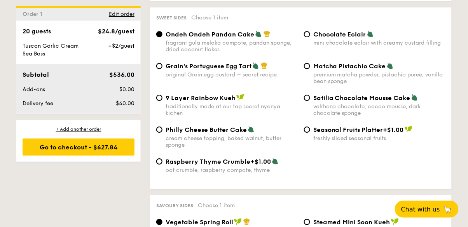
scroll to position [1166, 0]
click at [160, 127] on input "Philly Cheese Butter Cake cream cheese topping, baked walnut, butter sponge" at bounding box center [159, 130] width 6 height 6
radio input "true"
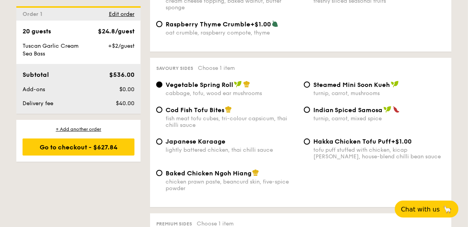
scroll to position [1306, 0]
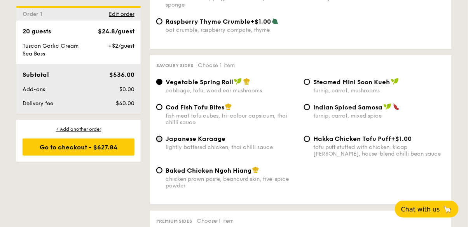
click at [159, 136] on input "Japanese Karaage lightly battered chicken, thai chilli sauce" at bounding box center [159, 139] width 6 height 6
radio input "true"
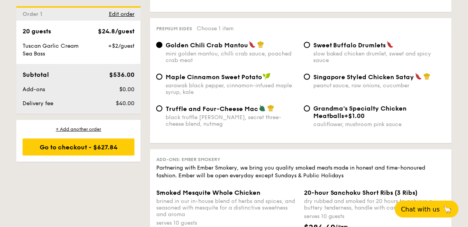
scroll to position [1502, 0]
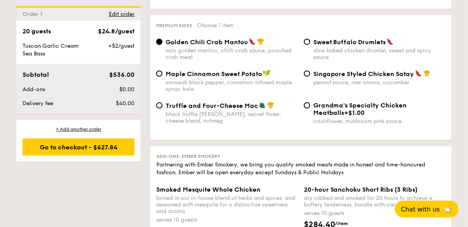
click at [429, 74] on div "Singapore Styled Chicken Satay peanut sauce, raw onions, cucumber" at bounding box center [379, 78] width 132 height 16
click at [310, 74] on input "Singapore Styled Chicken Satay peanut sauce, raw onions, cucumber" at bounding box center [307, 74] width 6 height 6
radio input "true"
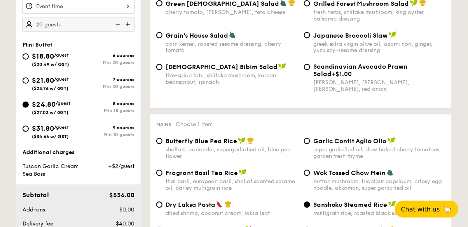
scroll to position [280, 0]
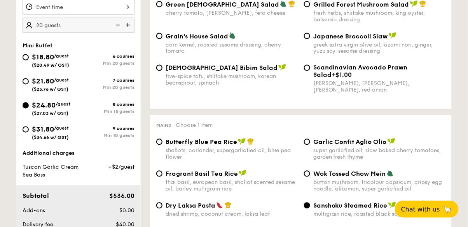
click at [107, 85] on div "Min 20 guests" at bounding box center [106, 87] width 56 height 5
click at [29, 83] on input "$21.80 /guest ($23.76 w/ GST) 7 courses Min 20 guests" at bounding box center [26, 81] width 6 height 6
radio input "true"
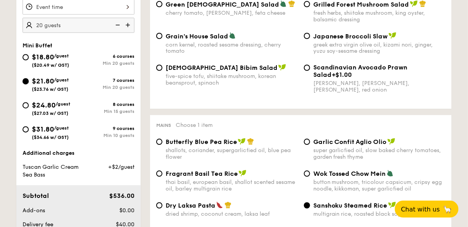
radio input "false"
radio input "true"
radio input "false"
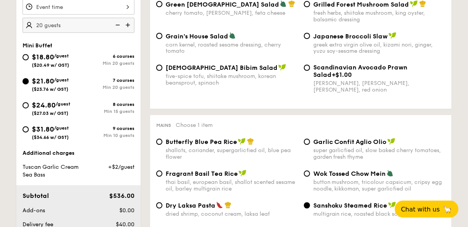
radio input "true"
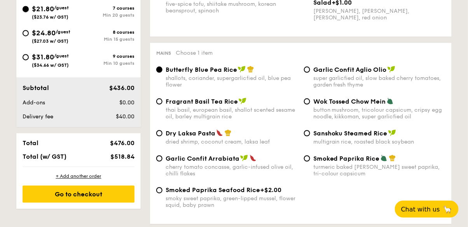
scroll to position [353, 0]
click at [410, 144] on div "multigrain rice, roasted black soybean" at bounding box center [379, 141] width 132 height 7
click at [310, 136] on input "Sanshoku Steamed Rice multigrain rice, roasted black soybean" at bounding box center [307, 133] width 6 height 6
radio input "true"
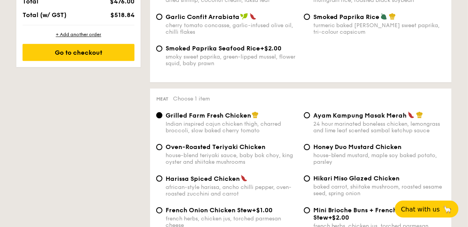
scroll to position [498, 0]
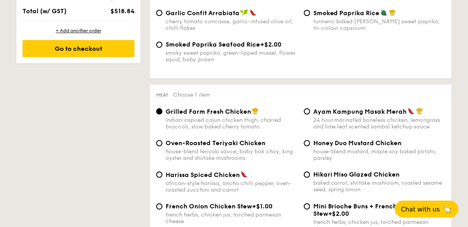
click at [399, 177] on div "Hikari Miso Glazed Chicken" at bounding box center [379, 174] width 132 height 7
click at [310, 177] on input "Hikari Miso Glazed Chicken baked carrot, shiitake mushroom, roasted sesame seed…" at bounding box center [307, 175] width 6 height 6
radio input "true"
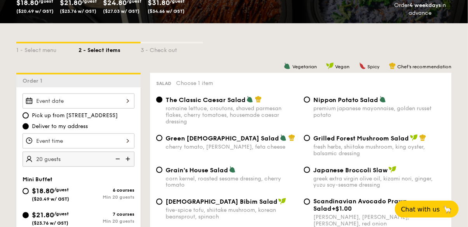
scroll to position [146, 0]
click at [429, 106] on div "premium japanese mayonnaise, golden russet potato" at bounding box center [379, 111] width 132 height 13
click at [310, 103] on input "Nippon Potato Salad premium japanese mayonnaise, golden russet potato" at bounding box center [307, 100] width 6 height 6
radio input "true"
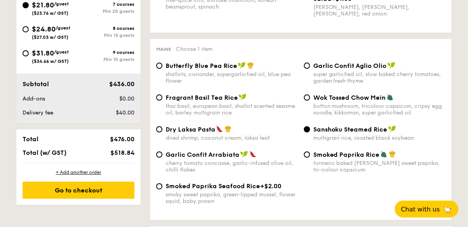
scroll to position [357, 0]
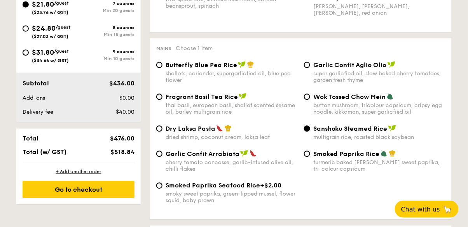
click at [427, 133] on div "Sanshoku Steamed Rice multigrain rice, roasted black soybean" at bounding box center [379, 133] width 132 height 16
click at [310, 132] on input "Sanshoku Steamed Rice multigrain rice, roasted black soybean" at bounding box center [307, 128] width 6 height 6
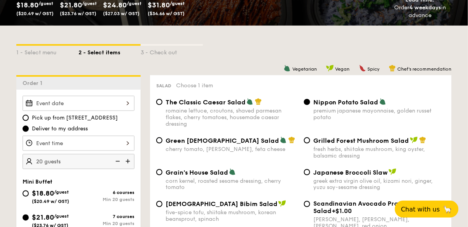
scroll to position [143, 0]
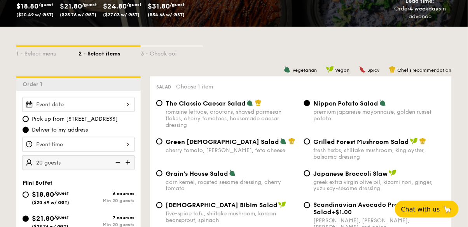
click at [261, 115] on div "romaine lettuce, croutons, shaved parmesan flakes, cherry tomatoes, housemade c…" at bounding box center [231, 119] width 132 height 20
click at [162, 106] on input "The Classic Caesar Salad romaine lettuce, croutons, shaved parmesan flakes, che…" at bounding box center [159, 103] width 6 height 6
radio input "true"
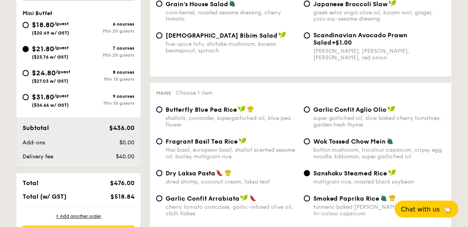
scroll to position [313, 0]
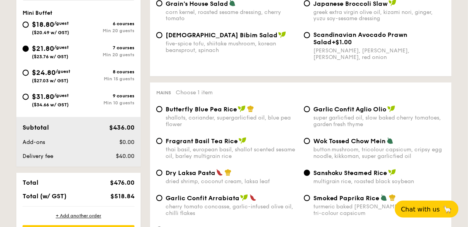
click at [427, 175] on div "Sanshoku Steamed Rice" at bounding box center [379, 173] width 132 height 8
click at [310, 175] on input "Sanshoku Steamed Rice multigrain rice, roasted black soybean" at bounding box center [307, 173] width 6 height 6
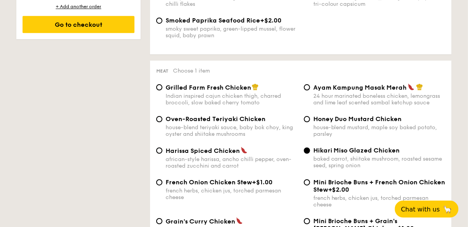
scroll to position [523, 0]
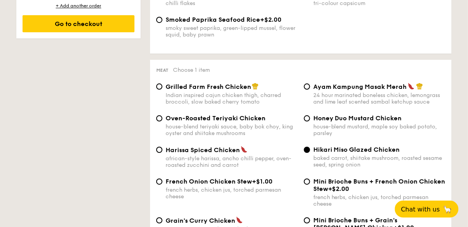
click at [437, 152] on div "Hikari Miso Glazed Chicken" at bounding box center [379, 149] width 132 height 7
click at [310, 152] on input "Hikari Miso Glazed Chicken baked carrot, shiitake mushroom, roasted sesame seed…" at bounding box center [307, 150] width 6 height 6
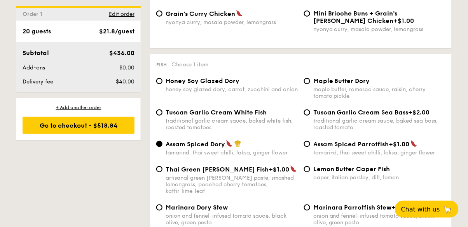
scroll to position [730, 0]
click at [441, 122] on div "traditional garlic cream sauce, baked sea bass, roasted tomato" at bounding box center [379, 124] width 132 height 13
click at [310, 116] on input "Tuscan Garlic Cream Sea Bass +$2.00 traditional garlic cream sauce, baked sea b…" at bounding box center [307, 113] width 6 height 6
radio input "true"
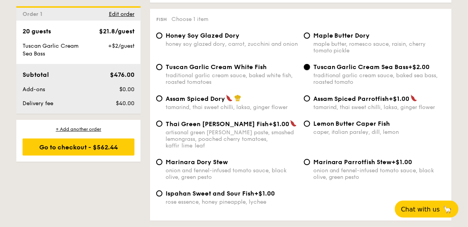
scroll to position [775, 0]
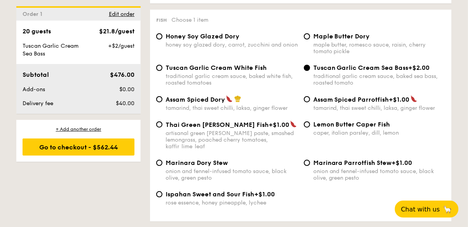
click at [438, 132] on div "caper, italian parsley, dill, lemon" at bounding box center [379, 133] width 132 height 7
click at [310, 128] on input "Lemon Butter Caper Fish caper, italian parsley, dill, lemon" at bounding box center [307, 125] width 6 height 6
radio input "true"
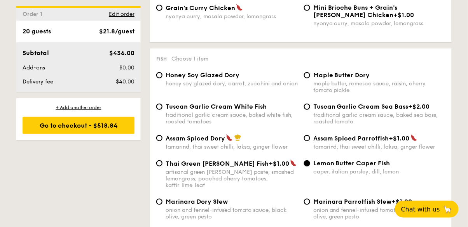
scroll to position [735, 0]
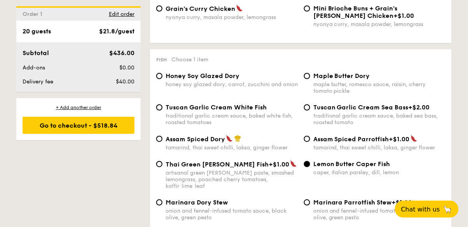
click at [431, 111] on div "Tuscan Garlic Cream Sea Bass +$2.00" at bounding box center [379, 107] width 132 height 7
click at [310, 111] on input "Tuscan Garlic Cream Sea Bass +$2.00 traditional garlic cream sauce, baked sea b…" at bounding box center [307, 107] width 6 height 6
radio input "true"
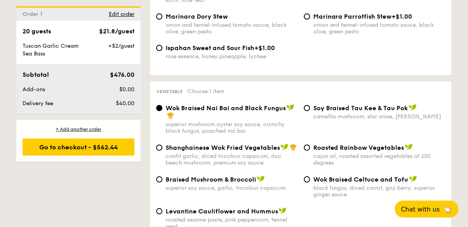
scroll to position [925, 0]
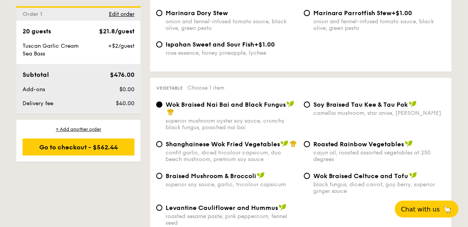
click at [245, 142] on span "Shanghainese Wok Fried Vegetables" at bounding box center [222, 144] width 114 height 7
click at [162, 142] on input "Shanghainese Wok Fried Vegetables confit garlic, diced tricolour capsicum, duo …" at bounding box center [159, 144] width 6 height 6
radio input "true"
click at [245, 174] on span "Braised Mushroom & Broccoli" at bounding box center [210, 176] width 90 height 7
click at [162, 174] on input "Braised Mushroom & Broccoli superior soy sauce, garlic, tricolour capsicum" at bounding box center [159, 176] width 6 height 6
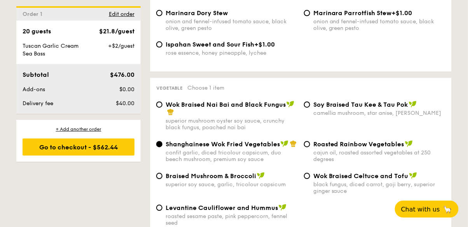
radio input "true"
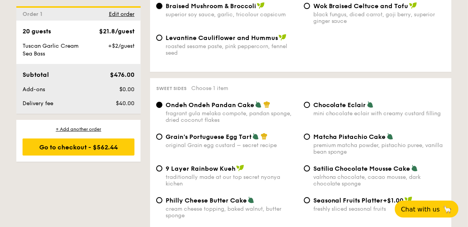
scroll to position [1097, 0]
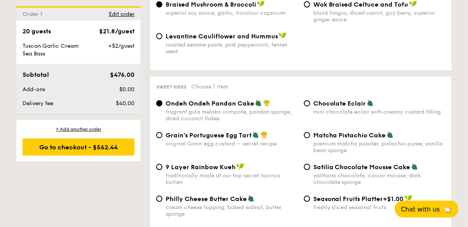
click at [242, 204] on div "cream cheese topping, baked walnut, butter sponge" at bounding box center [231, 210] width 132 height 13
click at [162, 201] on input "Philly Cheese Butter Cake cream cheese topping, baked walnut, butter sponge" at bounding box center [159, 199] width 6 height 6
radio input "true"
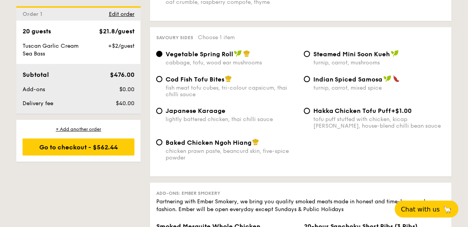
scroll to position [1331, 0]
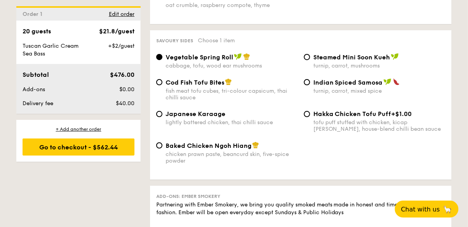
click at [214, 151] on div "chicken prawn paste, beancurd skin, five-spice powder" at bounding box center [231, 157] width 132 height 13
click at [162, 149] on input "Baked Chicken Ngoh Hiang chicken prawn paste, beancurd skin, five-spice powder" at bounding box center [159, 146] width 6 height 6
radio input "true"
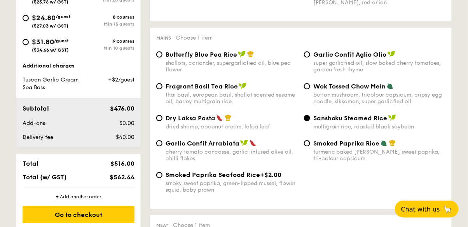
scroll to position [374, 0]
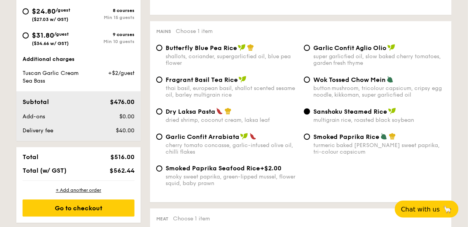
click at [314, 78] on span "Wok Tossed Chow Mein" at bounding box center [349, 79] width 73 height 7
click at [310, 78] on input "Wok Tossed Chow Mein button mushroom, tricolour capsicum, cripsy egg noodle, ki…" at bounding box center [307, 79] width 6 height 6
radio input "true"
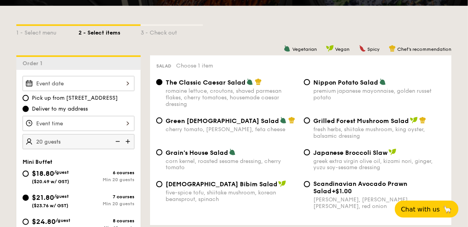
scroll to position [162, 0]
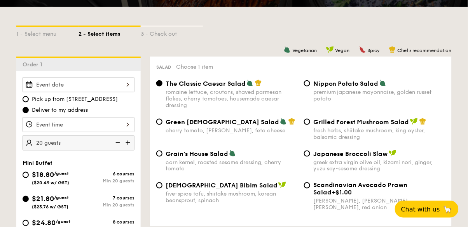
click at [436, 113] on div "The Classic Caesar Salad romaine lettuce, croutons, shaved parmesan flakes, che…" at bounding box center [300, 99] width 295 height 38
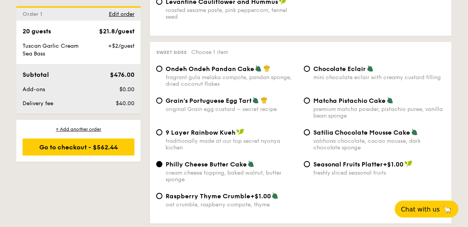
scroll to position [1132, 0]
click at [162, 97] on div "Grain's Portuguese Egg Tart original Grain egg custard – secret recipe" at bounding box center [227, 104] width 148 height 16
click at [160, 97] on input "Grain's Portuguese Egg Tart original Grain egg custard – secret recipe" at bounding box center [159, 100] width 6 height 6
radio input "true"
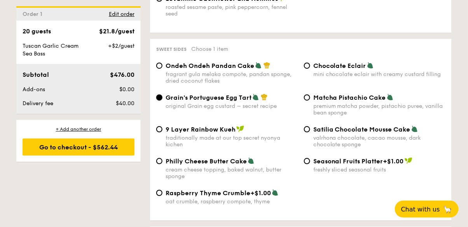
scroll to position [1134, 0]
click at [408, 127] on span "Satilia Chocolate Mousse Cake" at bounding box center [361, 129] width 97 height 7
click at [310, 127] on input "Satilia Chocolate Mousse Cake valrhona chocolate, cacao mousse, dark chocolate …" at bounding box center [307, 130] width 6 height 6
radio input "true"
click at [417, 63] on div "Chocolate Eclair" at bounding box center [379, 66] width 132 height 8
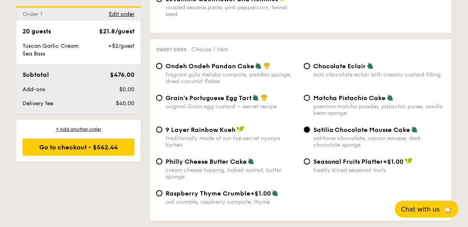
click at [310, 63] on input "Chocolate Eclair mini chocolate eclair with creamy custard filling" at bounding box center [307, 66] width 6 height 6
radio input "true"
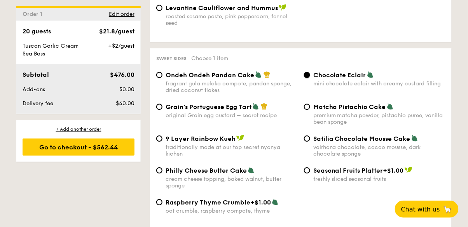
scroll to position [1125, 0]
click at [264, 144] on div "traditionally made at our top secret nyonya kichen" at bounding box center [231, 150] width 132 height 13
click at [162, 142] on input "9 Layer Rainbow Kueh traditionally made at our top secret nyonya kichen" at bounding box center [159, 139] width 6 height 6
radio input "true"
click at [265, 71] on img at bounding box center [266, 74] width 7 height 7
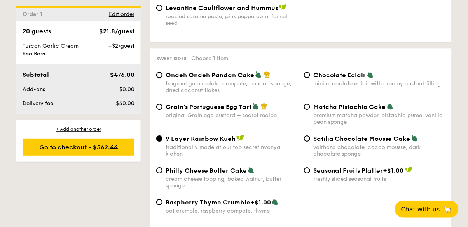
click at [162, 72] on input "Ondeh Ondeh Pandan Cake fragrant gula melaka compote, pandan sponge, dried coco…" at bounding box center [159, 75] width 6 height 6
radio input "true"
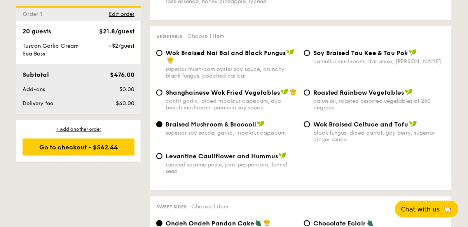
scroll to position [980, 0]
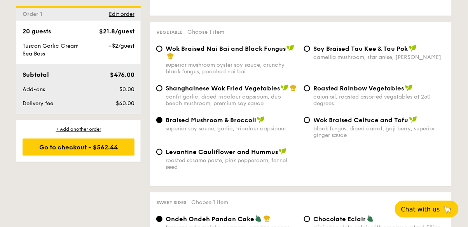
click at [424, 127] on div "black fungus, diced carrot, goji berry, superior ginger sauce" at bounding box center [379, 132] width 132 height 13
click at [310, 123] on input "Wok Braised Celtuce and Tofu black fungus, diced carrot, goji berry, superior g…" at bounding box center [307, 120] width 6 height 6
radio input "true"
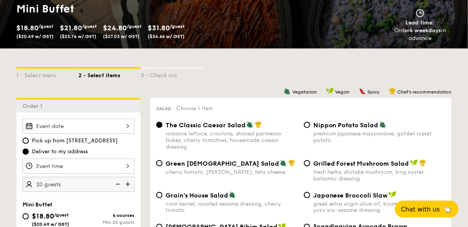
scroll to position [121, 0]
click at [134, 189] on img at bounding box center [129, 184] width 12 height 15
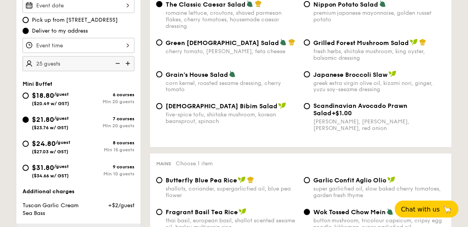
scroll to position [250, 0]
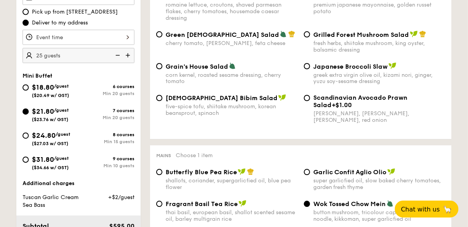
click at [116, 54] on img at bounding box center [117, 55] width 12 height 15
type input "20 guests"
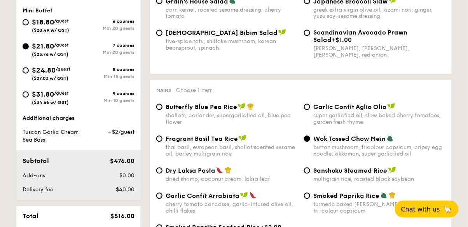
scroll to position [309, 0]
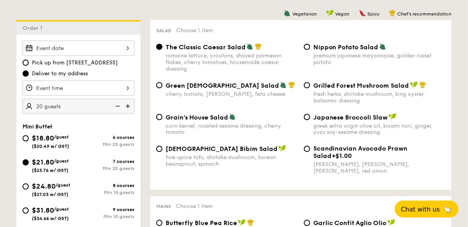
scroll to position [184, 0]
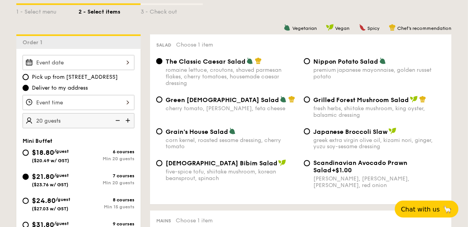
click at [120, 102] on div at bounding box center [79, 102] width 112 height 15
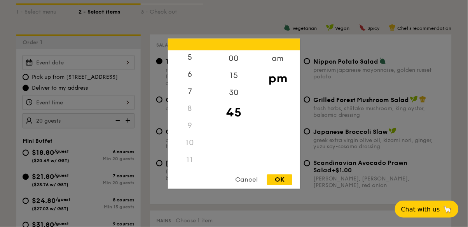
scroll to position [192, 0]
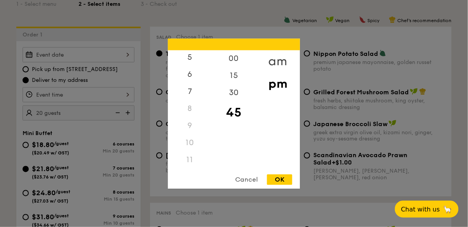
click at [281, 59] on div "am" at bounding box center [278, 61] width 44 height 23
click at [190, 146] on div "10" at bounding box center [190, 145] width 44 height 23
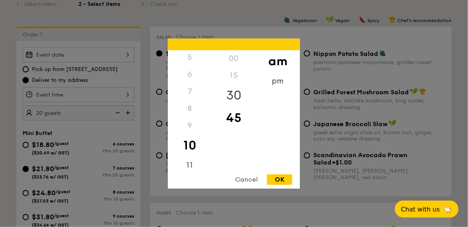
click at [237, 90] on div "30" at bounding box center [234, 95] width 44 height 23
click at [285, 178] on div "OK" at bounding box center [279, 179] width 25 height 10
type input "10:30AM"
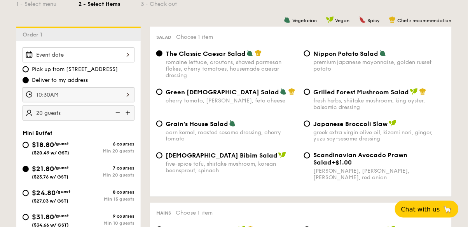
click at [113, 55] on div at bounding box center [79, 54] width 112 height 15
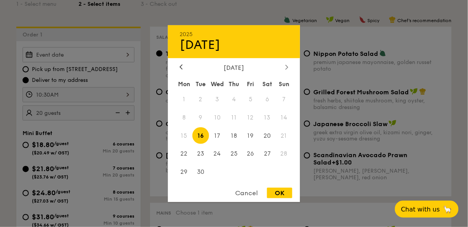
click at [286, 68] on icon at bounding box center [286, 66] width 3 height 5
click at [263, 99] on span "4" at bounding box center [267, 99] width 17 height 17
click at [283, 196] on div "OK" at bounding box center [279, 193] width 25 height 10
type input "[DATE]"
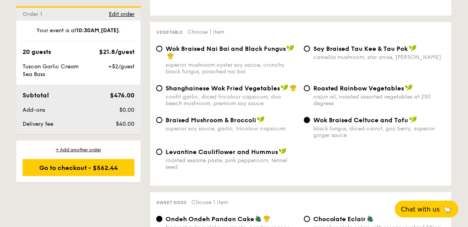
scroll to position [981, 0]
click at [233, 116] on span "Braised Mushroom & Broccoli" at bounding box center [210, 119] width 90 height 7
click at [162, 117] on input "Braised Mushroom & Broccoli superior soy sauce, garlic, tricolour capsicum" at bounding box center [159, 120] width 6 height 6
radio input "true"
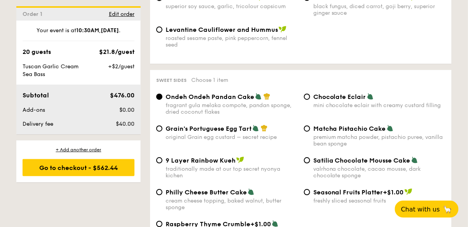
scroll to position [1104, 0]
click at [242, 192] on div "Philly Cheese Butter Cake cream cheese topping, baked walnut, butter sponge" at bounding box center [231, 199] width 132 height 23
click at [162, 192] on input "Philly Cheese Butter Cake cream cheese topping, baked walnut, butter sponge" at bounding box center [159, 192] width 6 height 6
radio input "true"
click at [169, 93] on span "Ondeh Ondeh Pandan Cake" at bounding box center [209, 96] width 89 height 7
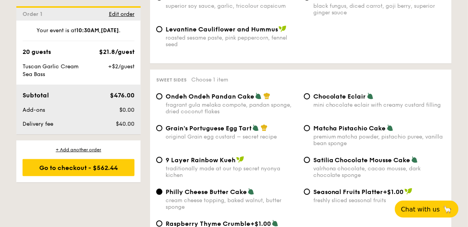
click at [162, 93] on input "Ondeh Ondeh Pandan Cake fragrant gula melaka compote, pandan sponge, dried coco…" at bounding box center [159, 96] width 6 height 6
radio input "true"
click at [162, 125] on input "Grain's Portuguese Egg Tart original Grain egg custard – secret recipe" at bounding box center [159, 128] width 6 height 6
radio input "true"
click at [162, 157] on input "9 Layer Rainbow Kueh traditionally made at our top secret nyonya kichen" at bounding box center [159, 160] width 6 height 6
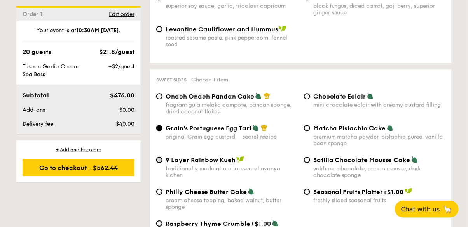
radio input "true"
click at [262, 197] on div "cream cheese topping, baked walnut, butter sponge" at bounding box center [231, 203] width 132 height 13
click at [162, 195] on input "Philly Cheese Butter Cake cream cheese topping, baked walnut, butter sponge" at bounding box center [159, 192] width 6 height 6
radio input "true"
click at [251, 167] on div "traditionally made at our top secret nyonya kichen" at bounding box center [231, 171] width 132 height 13
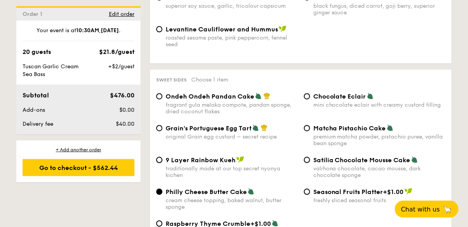
click at [162, 163] on input "9 Layer Rainbow Kueh traditionally made at our top secret nyonya kichen" at bounding box center [159, 160] width 6 height 6
radio input "true"
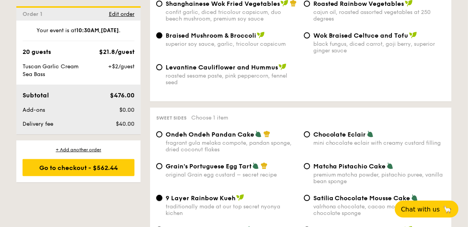
scroll to position [1064, 0]
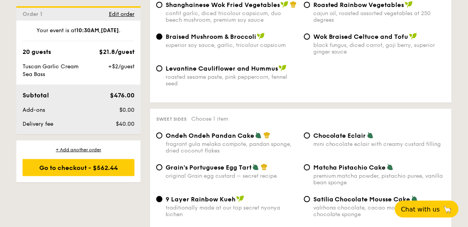
click at [273, 166] on div "Grain's Portuguese Egg Tart" at bounding box center [231, 167] width 132 height 8
click at [162, 166] on input "Grain's Portuguese Egg Tart original Grain egg custard – secret recipe" at bounding box center [159, 167] width 6 height 6
radio input "true"
click at [421, 135] on div "Chocolate Eclair mini chocolate eclair with creamy custard filling" at bounding box center [379, 140] width 132 height 16
click at [310, 135] on input "Chocolate Eclair mini chocolate eclair with creamy custard filling" at bounding box center [307, 135] width 6 height 6
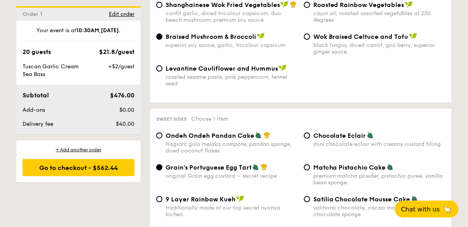
radio input "true"
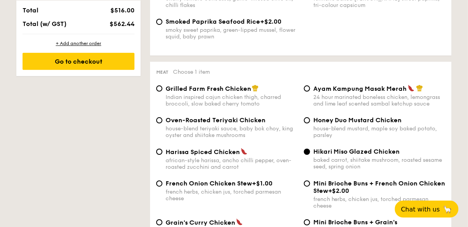
scroll to position [522, 0]
click at [158, 123] on input "Oven-Roasted Teriyaki Chicken house-blend teriyaki sauce, baby bok choy, king o…" at bounding box center [159, 120] width 6 height 6
radio input "true"
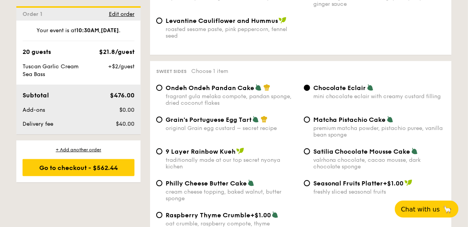
scroll to position [1125, 0]
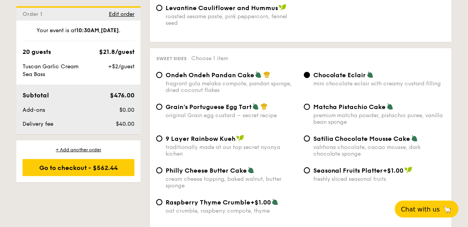
click at [242, 177] on div "cream cheese topping, baked walnut, butter sponge" at bounding box center [231, 182] width 132 height 13
click at [162, 174] on input "Philly Cheese Butter Cake cream cheese topping, baked walnut, butter sponge" at bounding box center [159, 170] width 6 height 6
radio input "true"
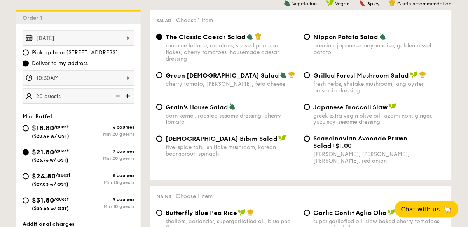
scroll to position [210, 0]
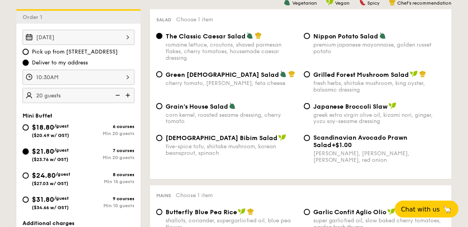
click at [28, 151] on input "$21.80 /guest ($23.76 w/ GST) 7 courses Min 20 guests" at bounding box center [26, 152] width 6 height 6
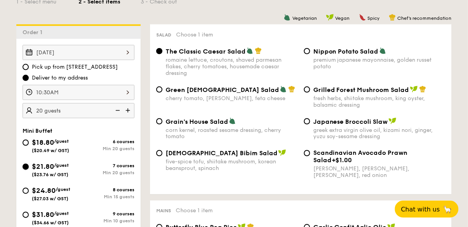
scroll to position [195, 0]
click at [124, 167] on div "7 courses Min 20 guests" at bounding box center [106, 169] width 56 height 12
click at [29, 167] on input "$21.80 /guest ($23.76 w/ GST) 7 courses Min 20 guests" at bounding box center [26, 166] width 6 height 6
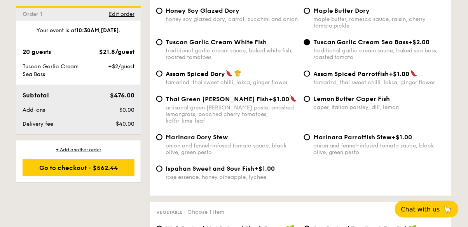
scroll to position [807, 0]
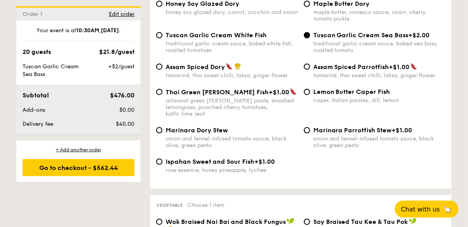
click at [262, 167] on div "rose essence, honey pineapple, lychee" at bounding box center [231, 170] width 132 height 7
click at [162, 164] on input "Ispahan Sweet and Sour Fish +$1.00 rose essence, honey pineapple, lychee" at bounding box center [159, 162] width 6 height 6
radio input "true"
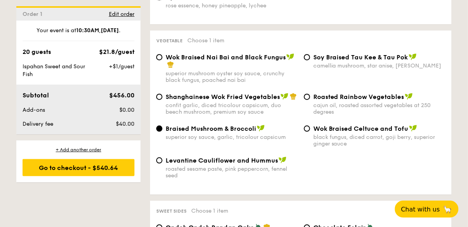
scroll to position [972, 0]
click at [257, 134] on div "superior soy sauce, garlic, tricolour capsicum" at bounding box center [231, 137] width 132 height 7
click at [162, 132] on input "Braised Mushroom & Broccoli superior soy sauce, garlic, tricolour capsicum" at bounding box center [159, 128] width 6 height 6
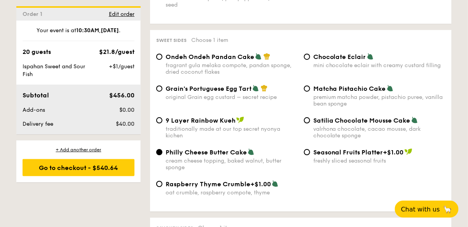
scroll to position [1143, 0]
click at [421, 55] on div "Chocolate Eclair" at bounding box center [379, 57] width 132 height 8
click at [310, 55] on input "Chocolate Eclair mini chocolate eclair with creamy custard filling" at bounding box center [307, 57] width 6 height 6
radio input "true"
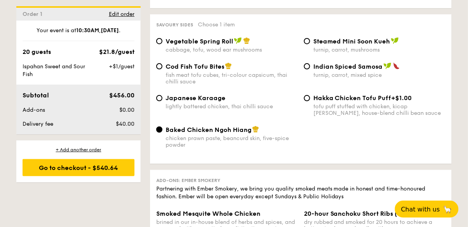
scroll to position [1329, 0]
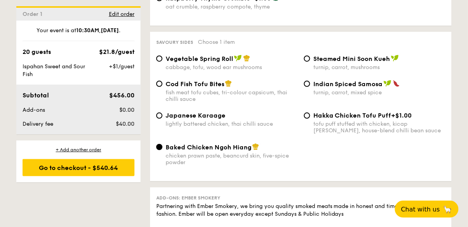
click at [426, 97] on div "Cod Fish Tofu Bites fish meat tofu cubes, tri-colour capsicum, thai chilli sauc…" at bounding box center [300, 96] width 295 height 32
click at [432, 89] on div "turnip, carrot, mixed spice" at bounding box center [379, 92] width 132 height 7
click at [310, 87] on input "Indian Spiced Samosa turnip, carrot, mixed spice" at bounding box center [307, 84] width 6 height 6
radio input "true"
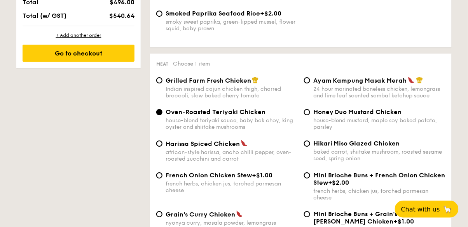
scroll to position [531, 0]
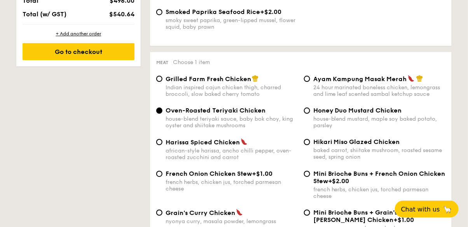
click at [429, 146] on div "Hikari Miso Glazed Chicken" at bounding box center [379, 141] width 132 height 7
click at [310, 145] on input "Hikari Miso Glazed Chicken baked carrot, shiitake mushroom, roasted sesame seed…" at bounding box center [307, 142] width 6 height 6
radio input "true"
click at [418, 146] on div "Hikari Miso Glazed Chicken baked carrot, shiitake mushroom, roasted sesame seed…" at bounding box center [379, 149] width 132 height 22
click at [310, 145] on input "Hikari Miso Glazed Chicken baked carrot, shiitake mushroom, roasted sesame seed…" at bounding box center [307, 142] width 6 height 6
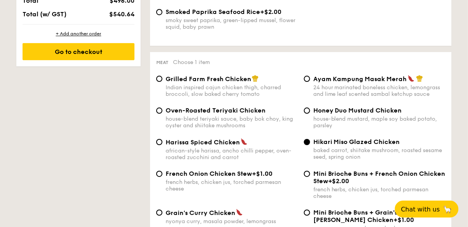
click at [309, 145] on div "Hikari Miso Glazed Chicken baked carrot, shiitake mushroom, roasted sesame seed…" at bounding box center [375, 149] width 148 height 22
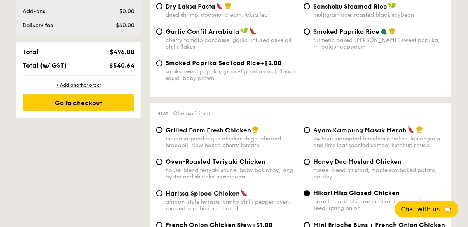
scroll to position [485, 0]
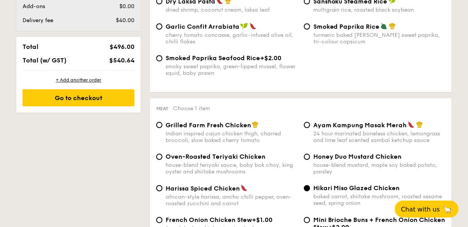
click at [407, 195] on div "baked carrot, shiitake mushroom, roasted sesame seed, spring onion" at bounding box center [379, 199] width 132 height 13
click at [310, 191] on input "Hikari Miso Glazed Chicken baked carrot, shiitake mushroom, roasted sesame seed…" at bounding box center [307, 188] width 6 height 6
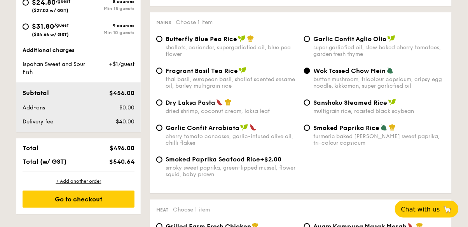
scroll to position [387, 0]
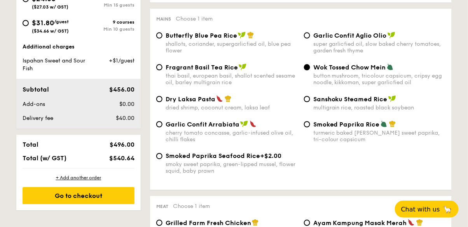
click at [441, 179] on div "Smoked Paprika Seafood Rice +$2.00 smoky sweet paprika, green-lipped mussel, fl…" at bounding box center [300, 167] width 295 height 31
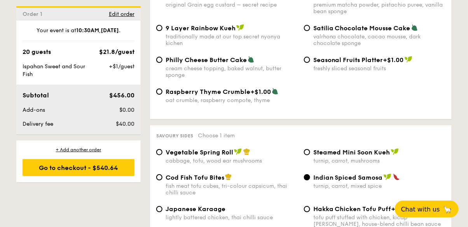
scroll to position [1236, 0]
click at [386, 176] on div "Indian Spiced Samosa" at bounding box center [379, 177] width 132 height 8
click at [310, 176] on input "Indian Spiced Samosa turnip, carrot, mixed spice" at bounding box center [307, 177] width 6 height 6
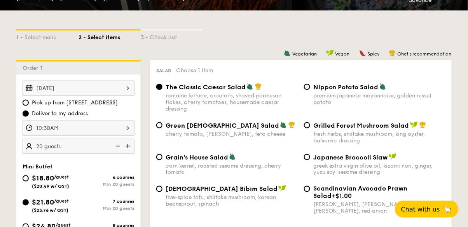
scroll to position [163, 0]
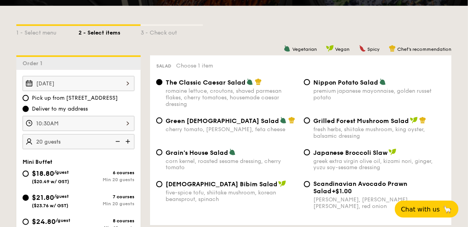
click at [57, 80] on div "[DATE]" at bounding box center [79, 83] width 112 height 15
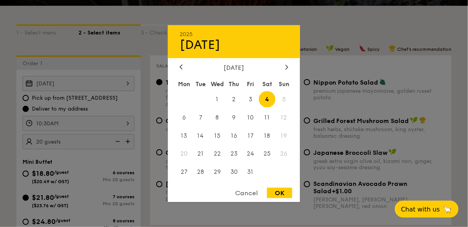
click at [270, 108] on span "4" at bounding box center [267, 99] width 17 height 17
click at [284, 198] on div "OK" at bounding box center [279, 193] width 25 height 10
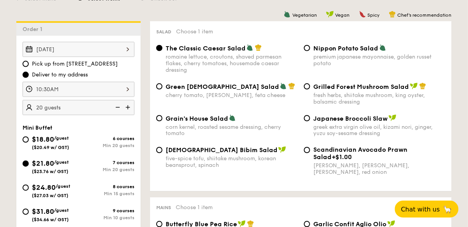
scroll to position [201, 0]
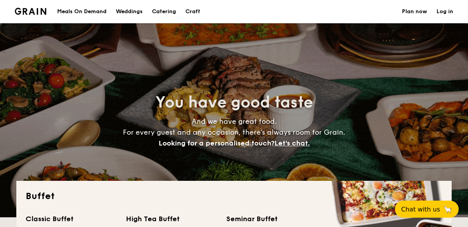
select select
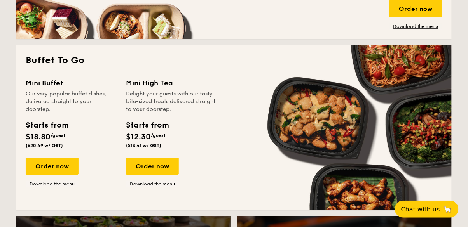
scroll to position [479, 0]
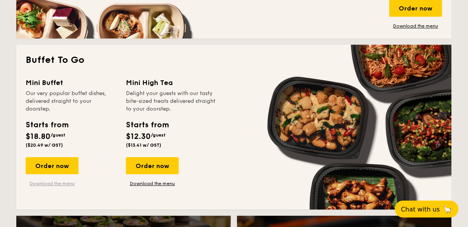
click at [59, 181] on link "Download the menu" at bounding box center [52, 184] width 53 height 6
